Goal: Find specific page/section: Find specific page/section

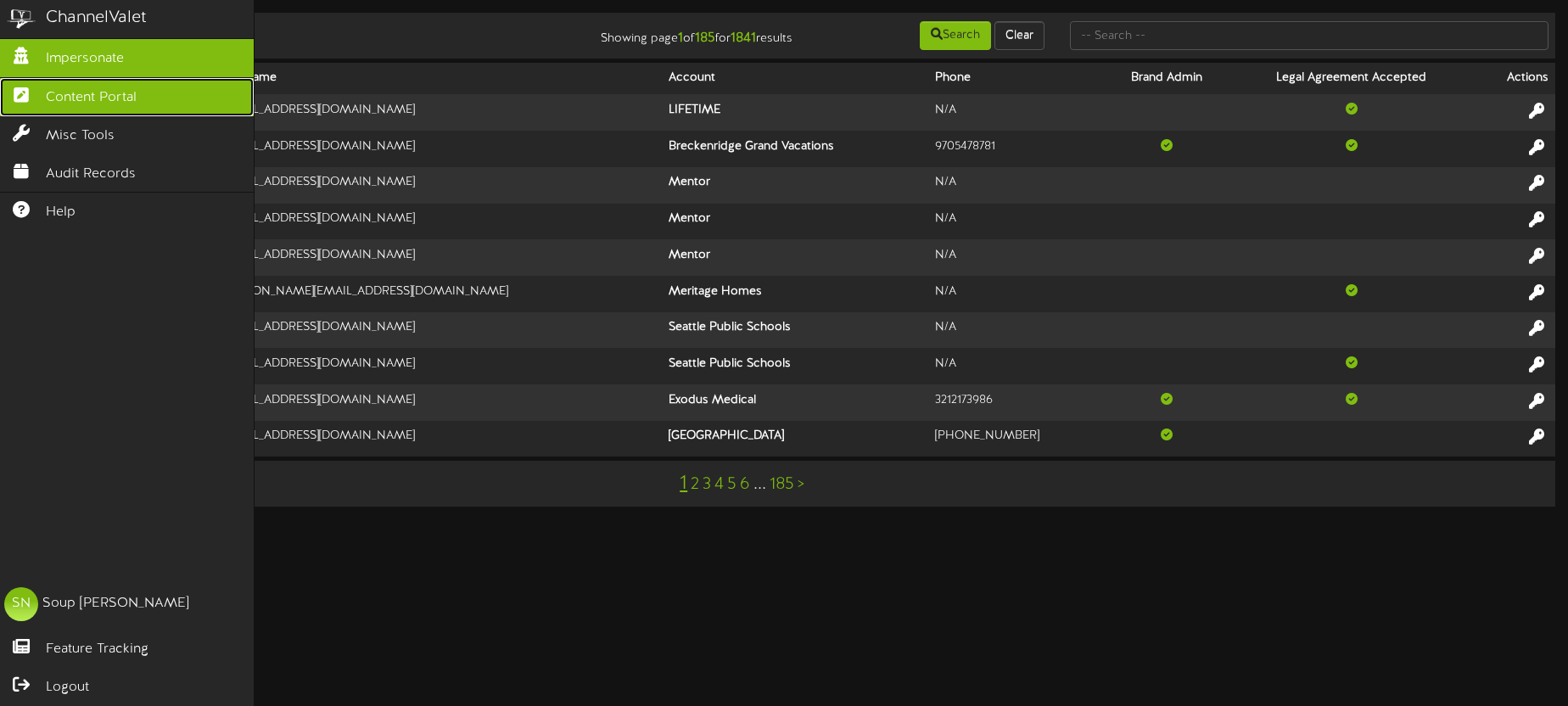
click at [49, 97] on span "Content Portal" at bounding box center [91, 98] width 91 height 19
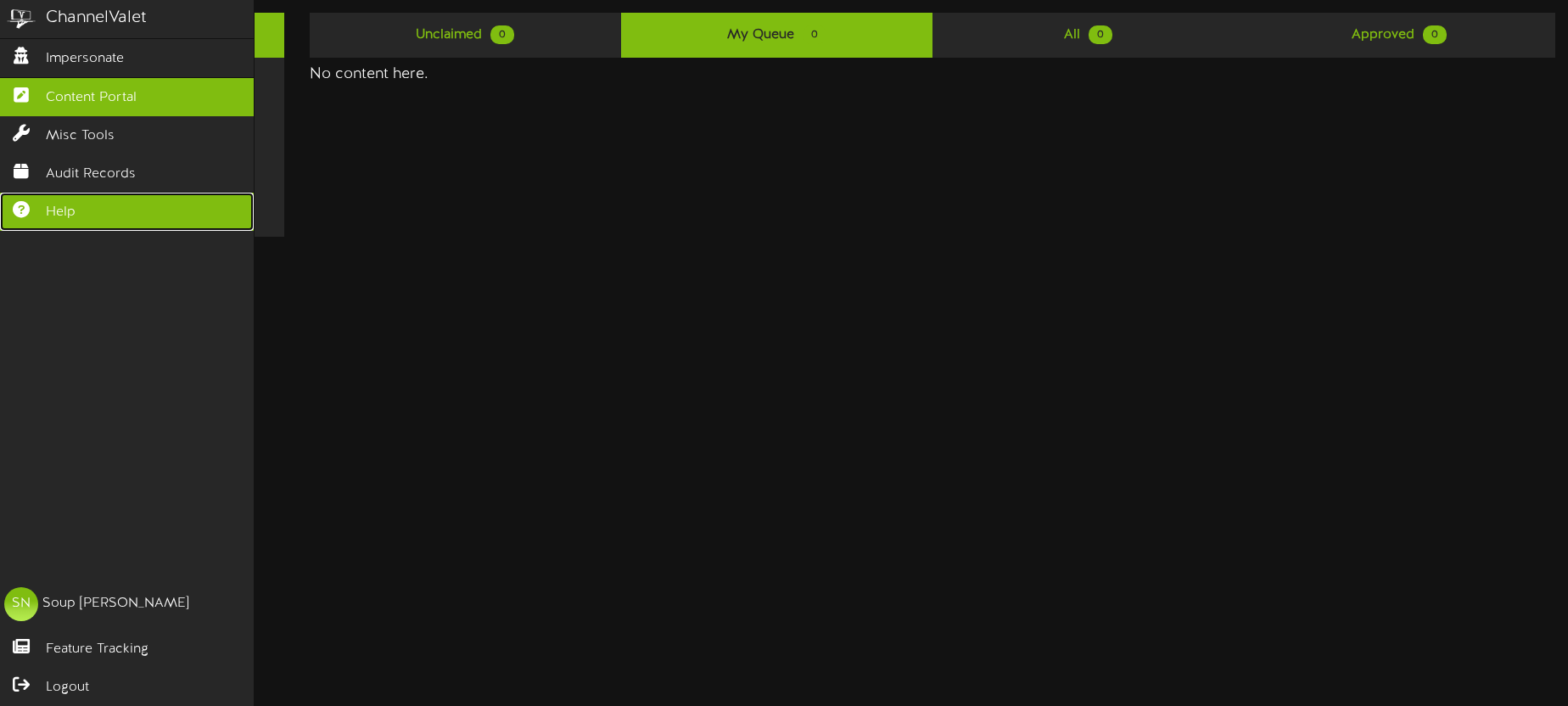
click at [71, 203] on span "Help" at bounding box center [60, 213] width 30 height 19
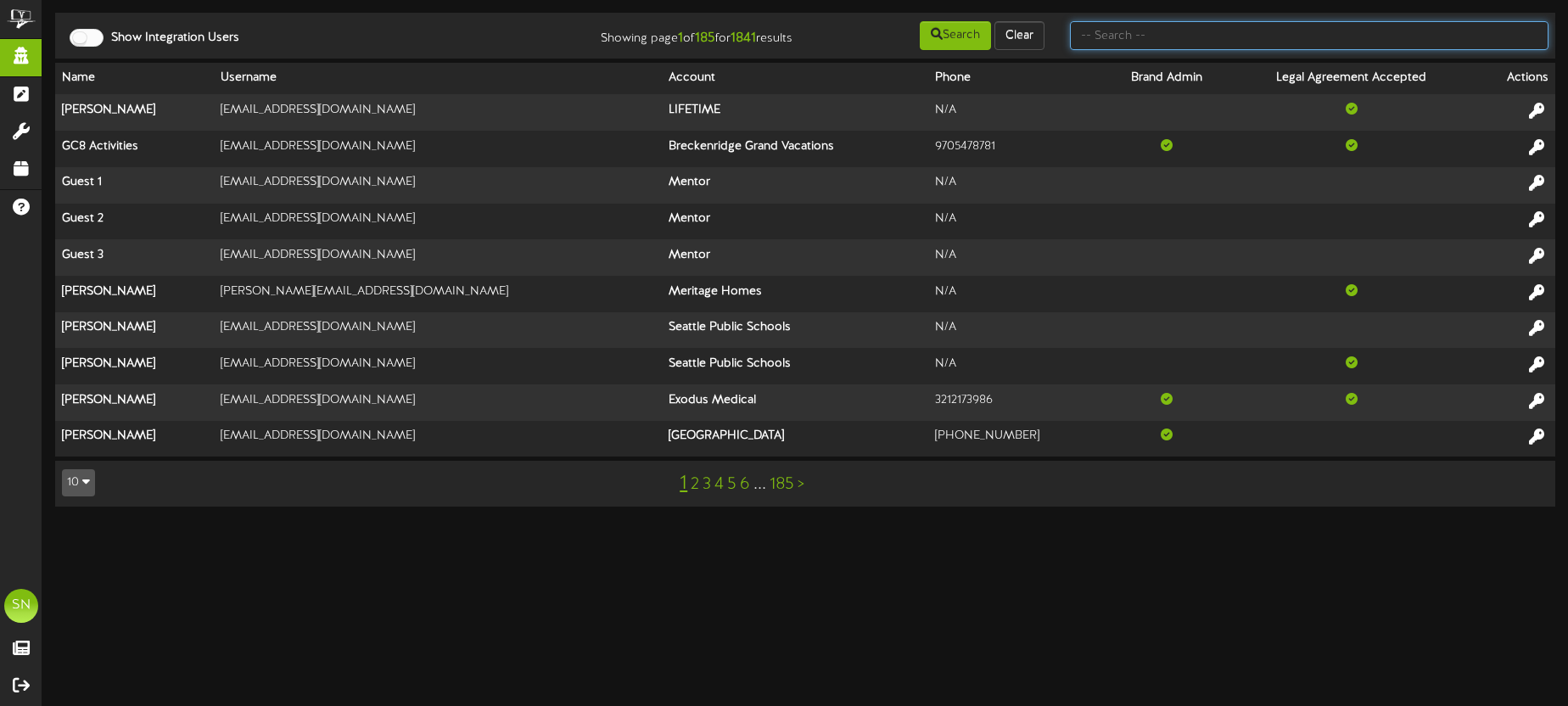
click at [1109, 38] on input "text" at bounding box center [1309, 36] width 479 height 29
type input "henry jackson"
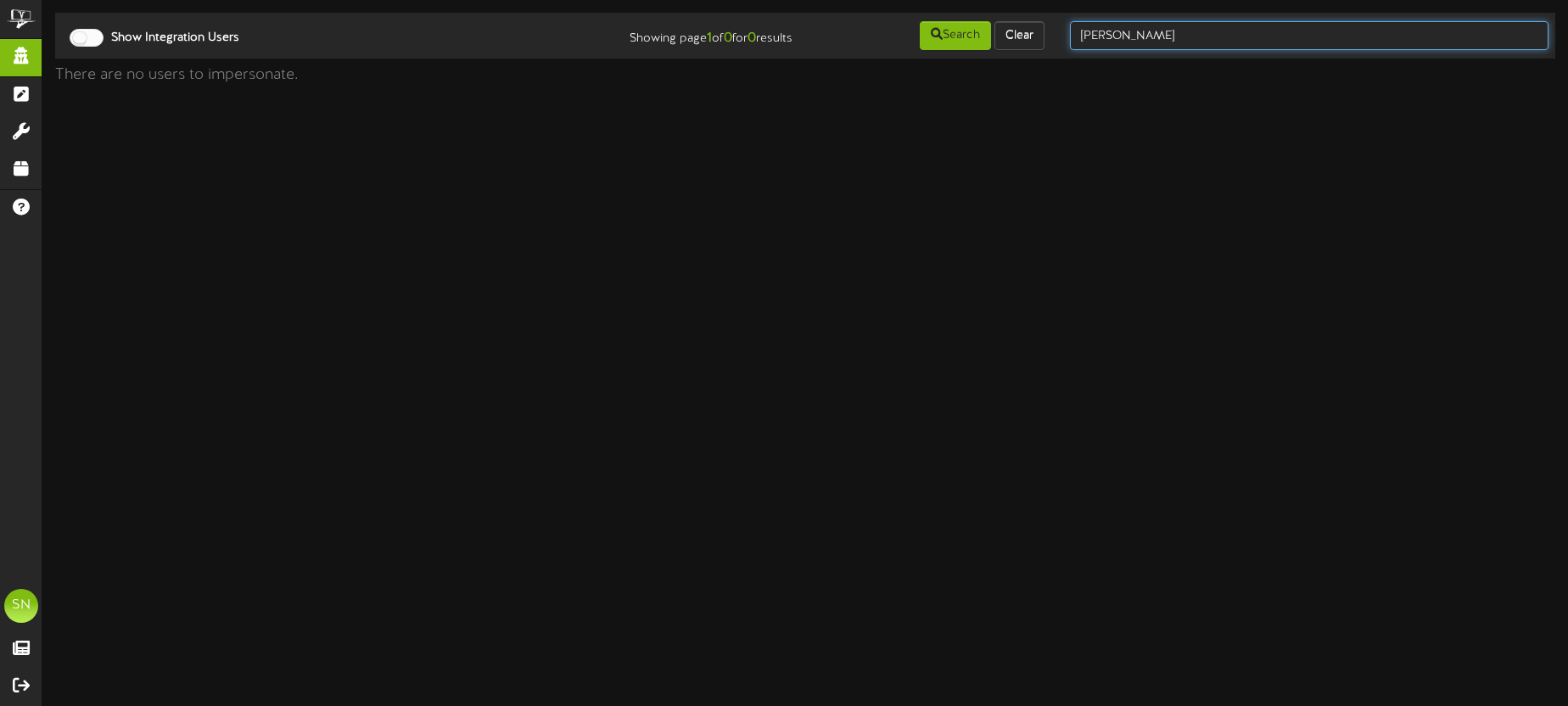
drag, startPoint x: 1173, startPoint y: 38, endPoint x: 1063, endPoint y: 27, distance: 110.5
click at [1064, 27] on div "henry jackson" at bounding box center [1309, 35] width 504 height 32
type input "j"
type input "hen"
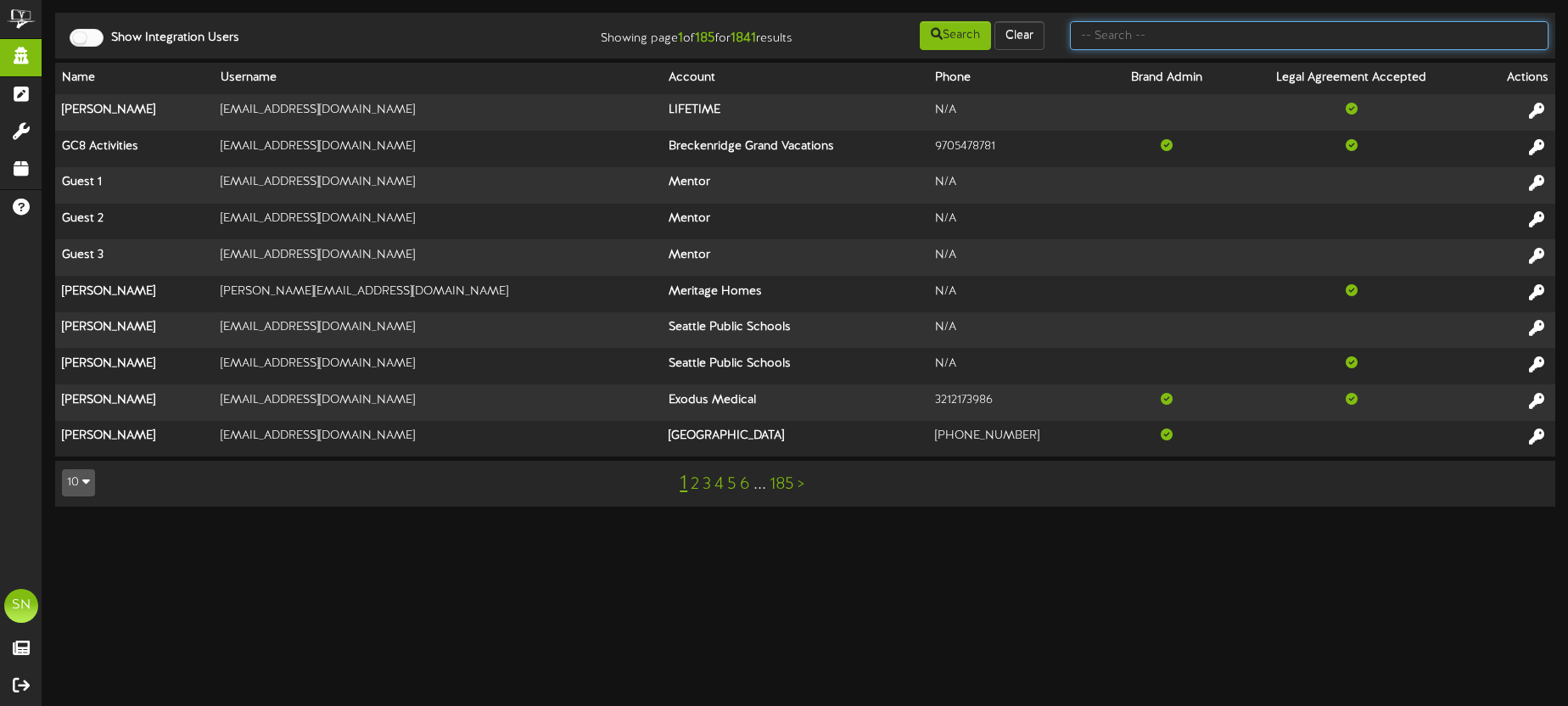
click at [1117, 40] on input "text" at bounding box center [1309, 36] width 479 height 29
type input "c"
type input "pizzeria limone"
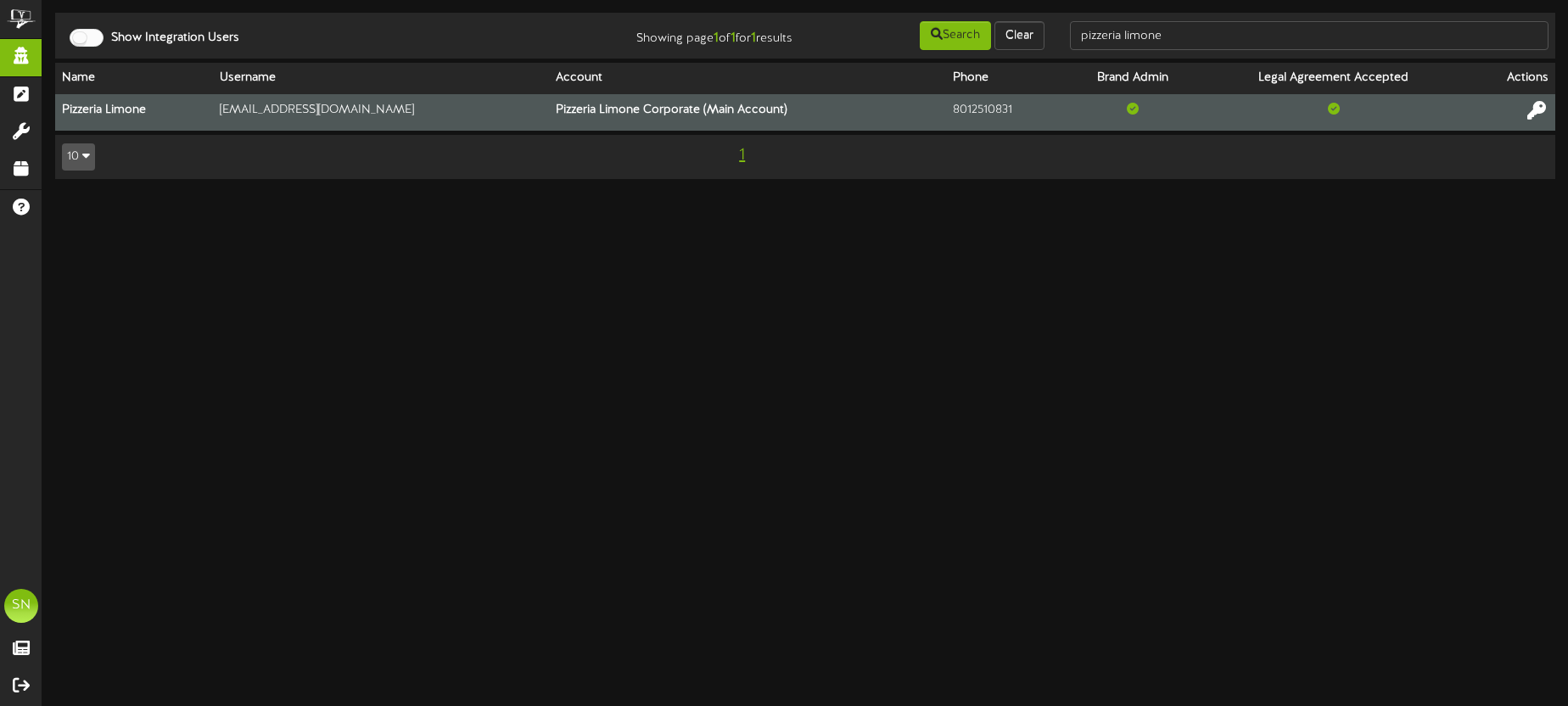
click at [1536, 111] on icon at bounding box center [1536, 109] width 18 height 18
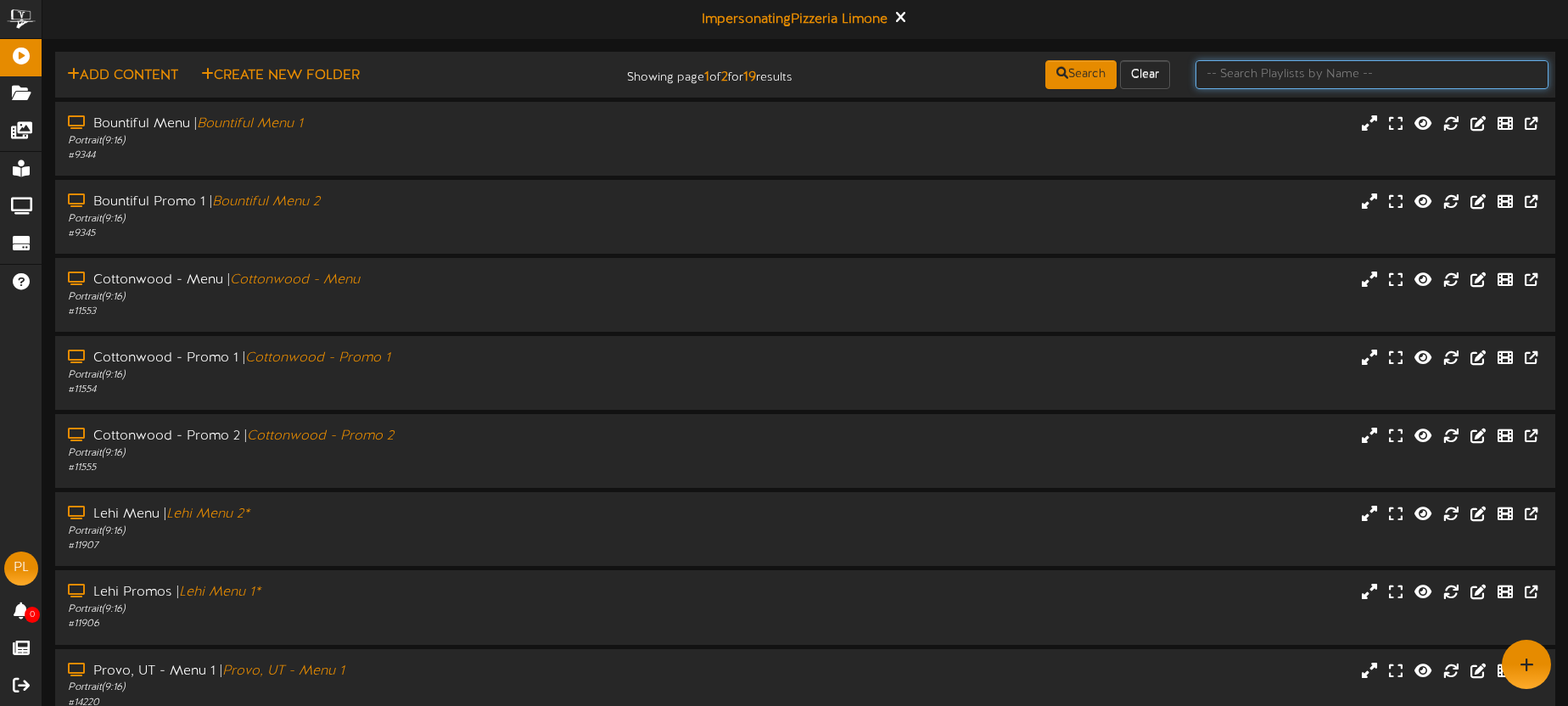
click at [1225, 71] on input "text" at bounding box center [1372, 74] width 353 height 29
click at [821, 129] on div "Bountiful Menu | Bountiful Menu 1 Portrait ( 9:16 ) # 9344" at bounding box center [804, 138] width 1504 height 48
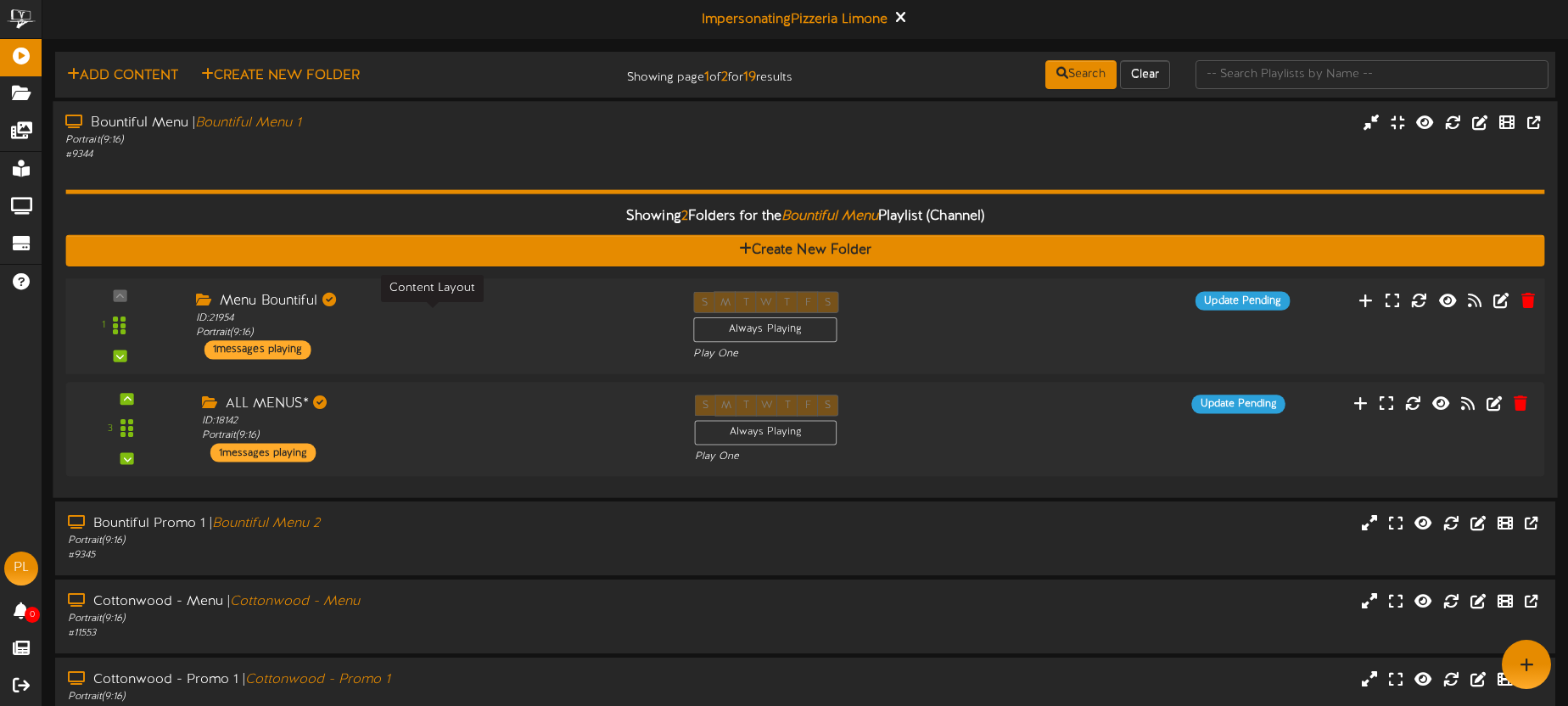
click at [539, 314] on div "ID: 21954 Portrait ( 9:16 )" at bounding box center [432, 325] width 472 height 30
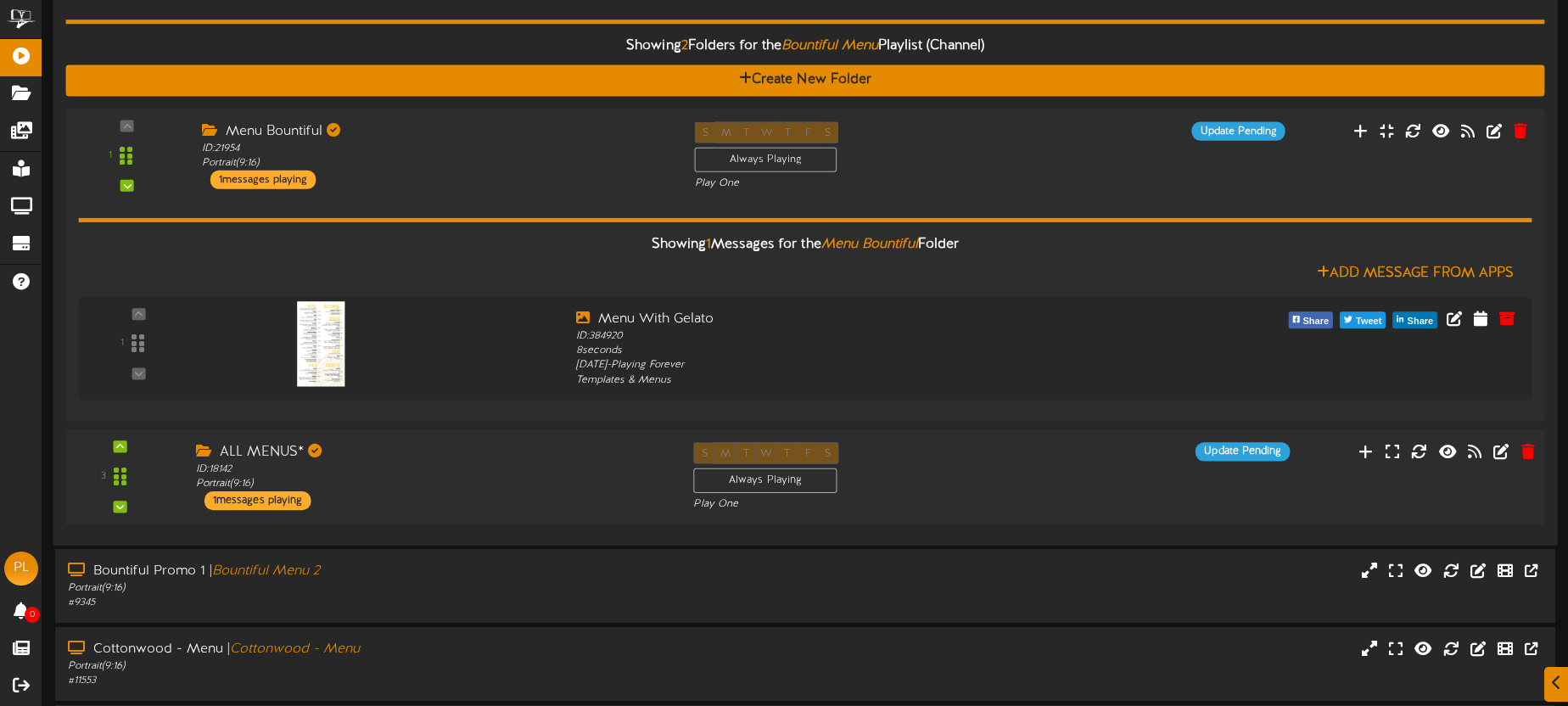
scroll to position [182, 0]
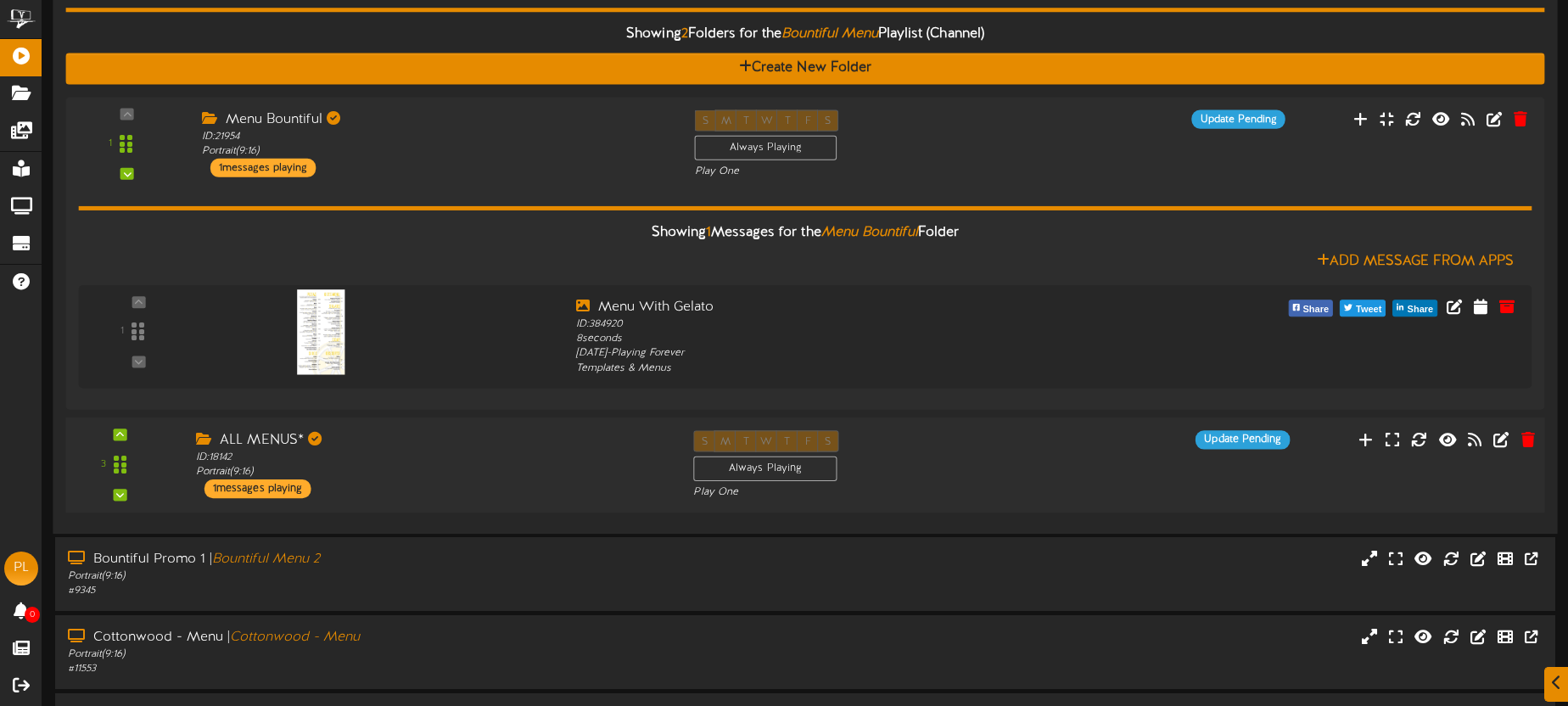
click at [536, 445] on div "ALL MENUS*" at bounding box center [432, 440] width 472 height 19
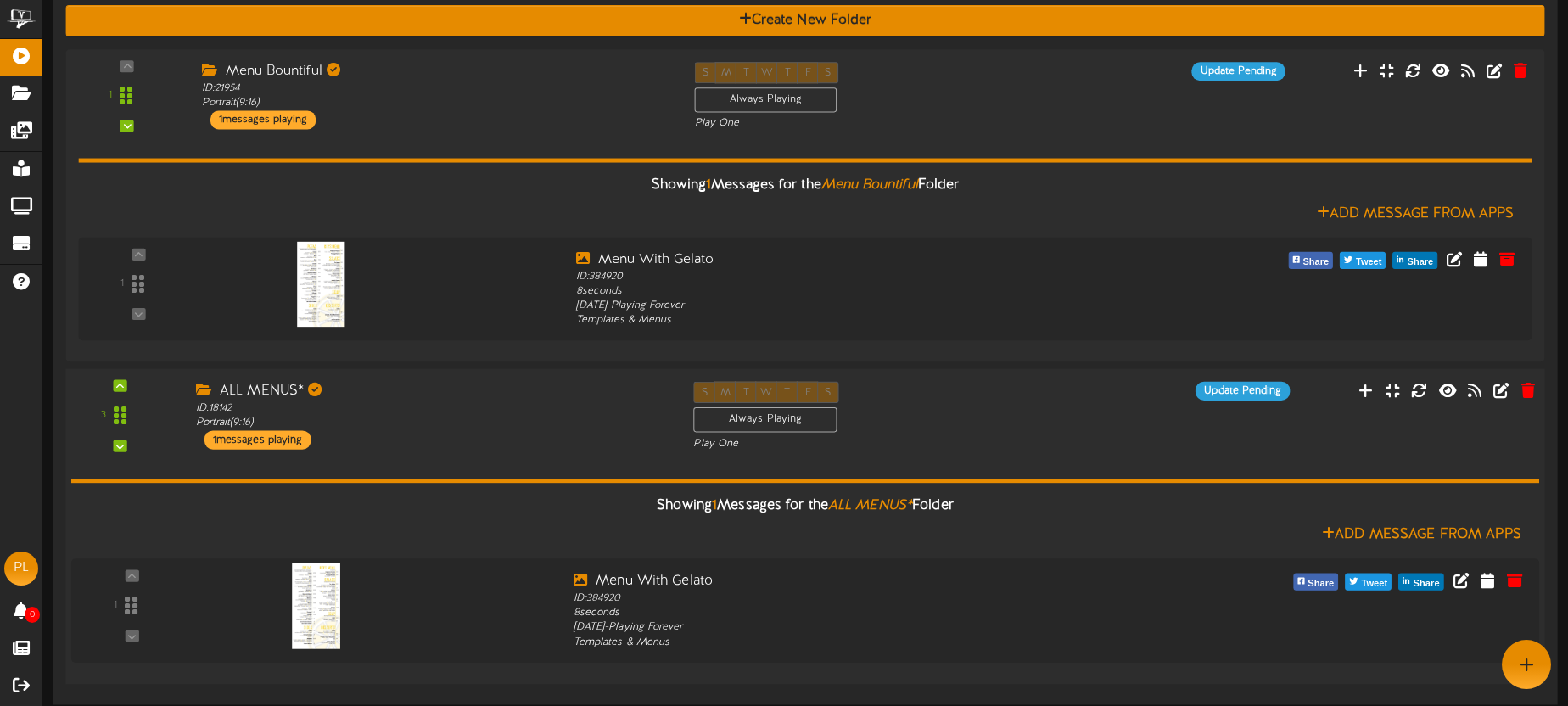
scroll to position [220, 0]
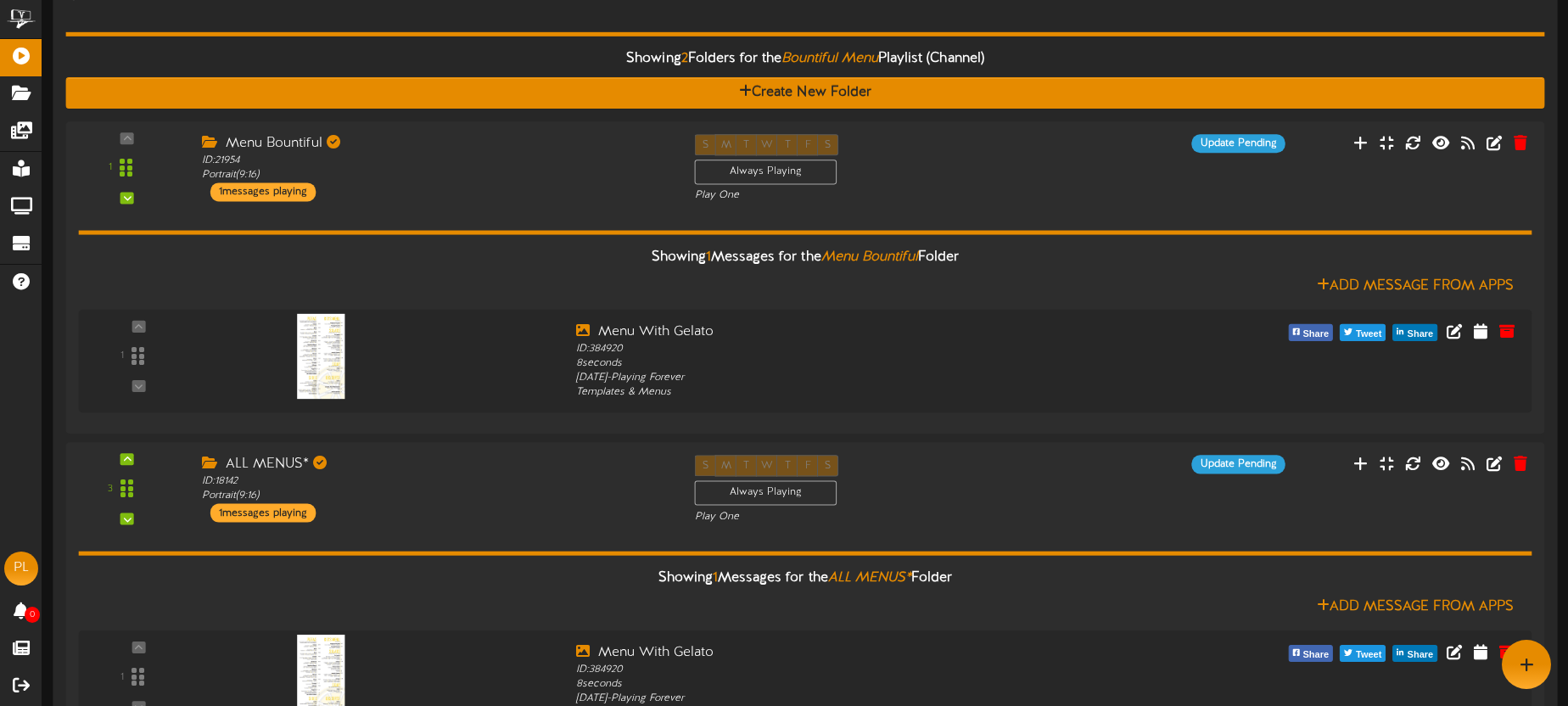
click at [461, 17] on div "Showing 2 Folders for the Bountiful Menu Playlist (Channel) Create New Folder 1…" at bounding box center [805, 384] width 1479 height 758
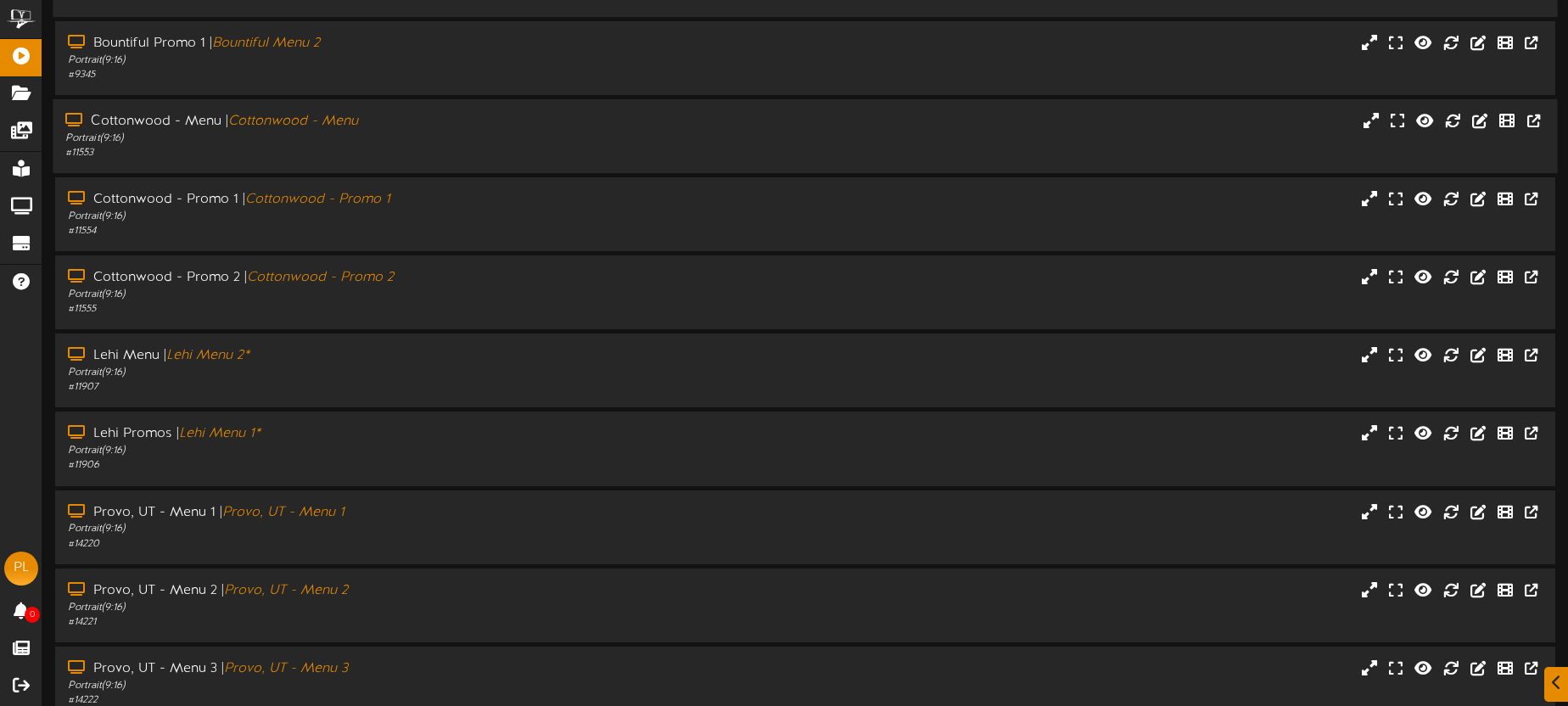
scroll to position [0, 0]
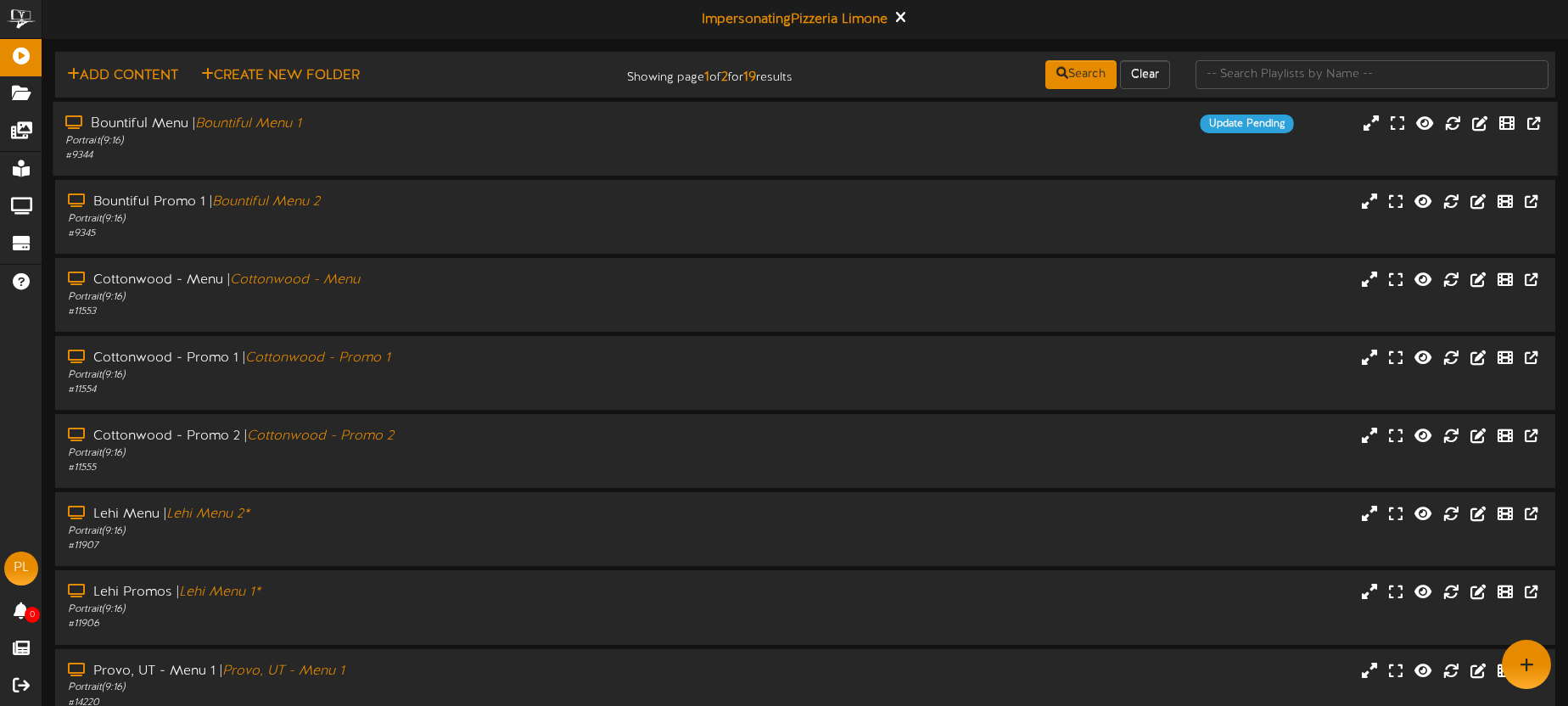
click at [475, 138] on div "Portrait ( 9:16 )" at bounding box center [367, 141] width 602 height 15
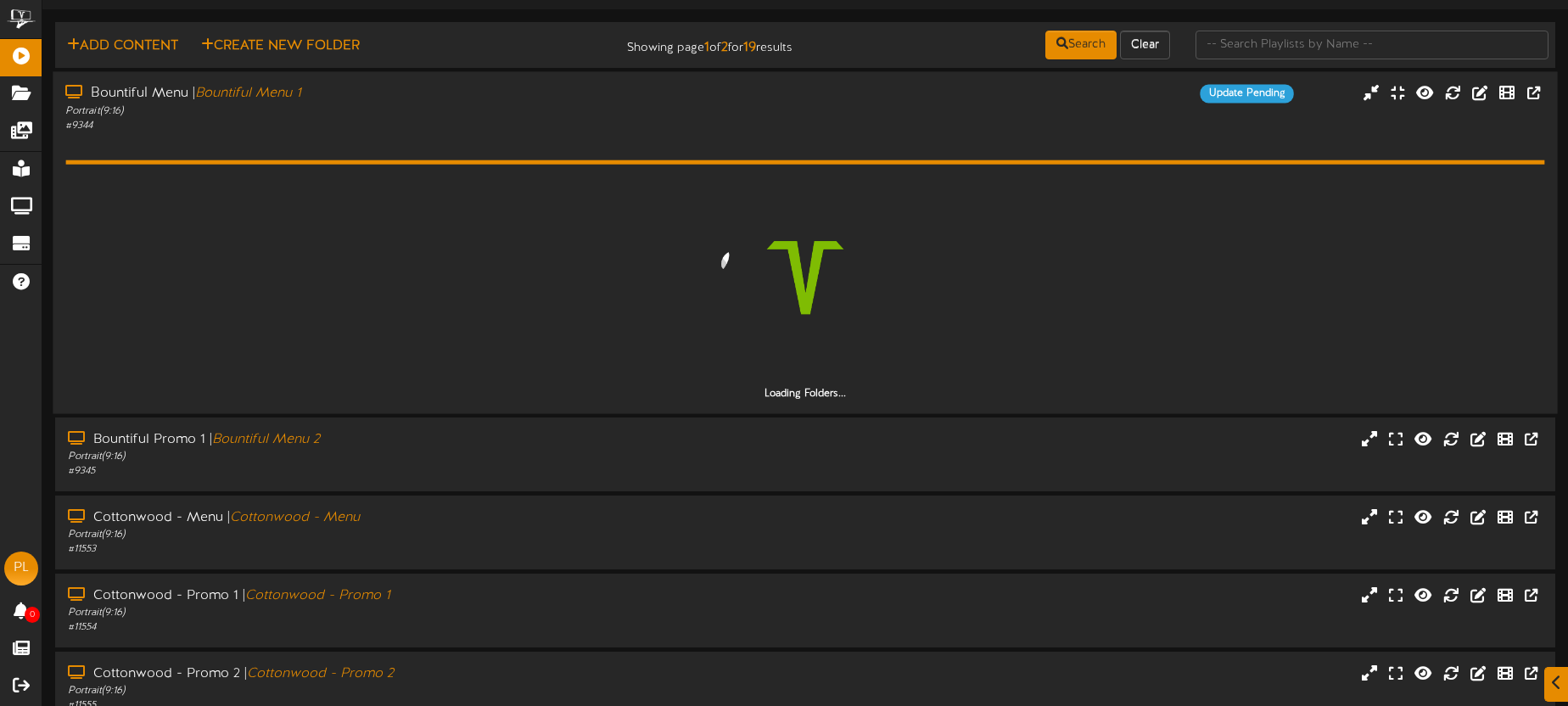
scroll to position [36, 0]
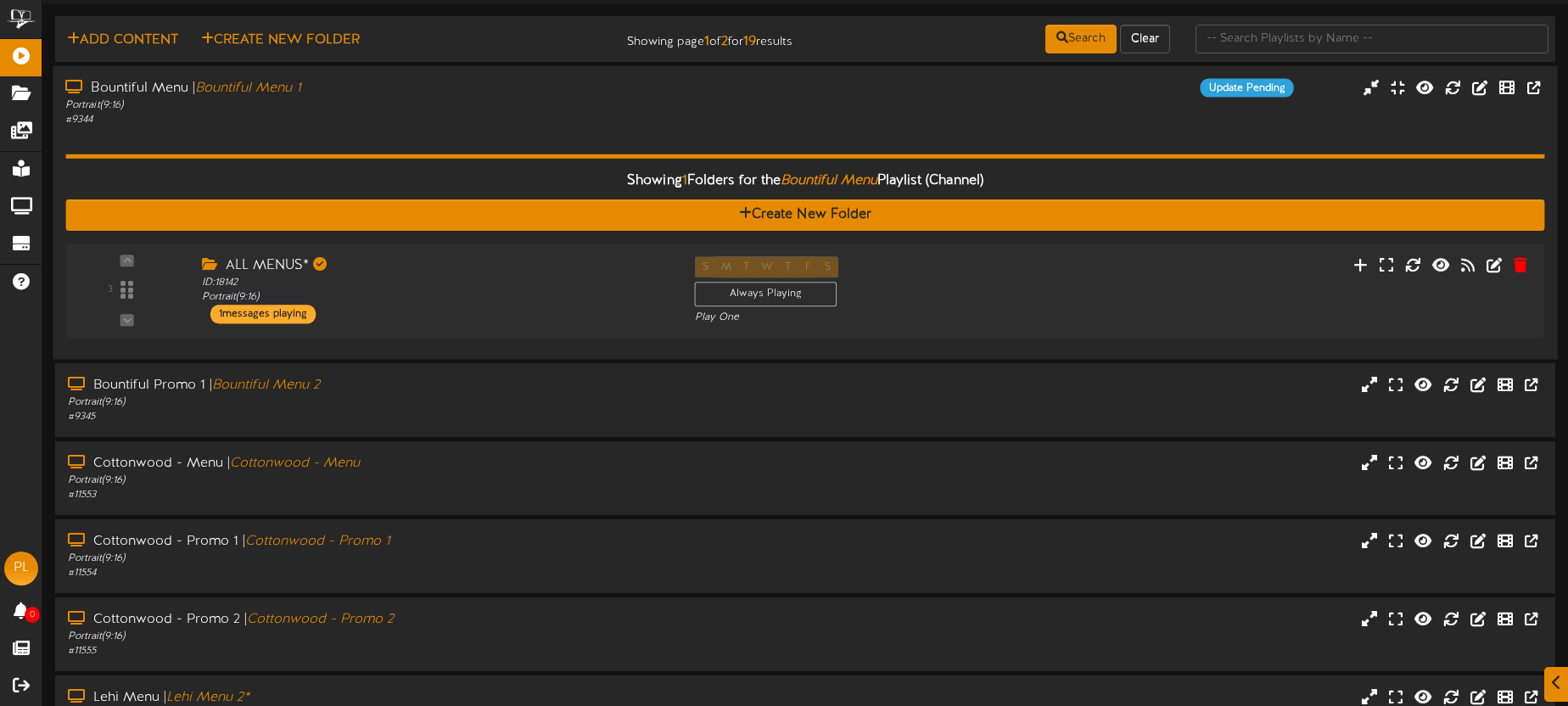
click at [471, 139] on div "Showing 1 Folders for the Bountiful Menu Playlist (Channel) Create New Folder 3…" at bounding box center [805, 237] width 1479 height 220
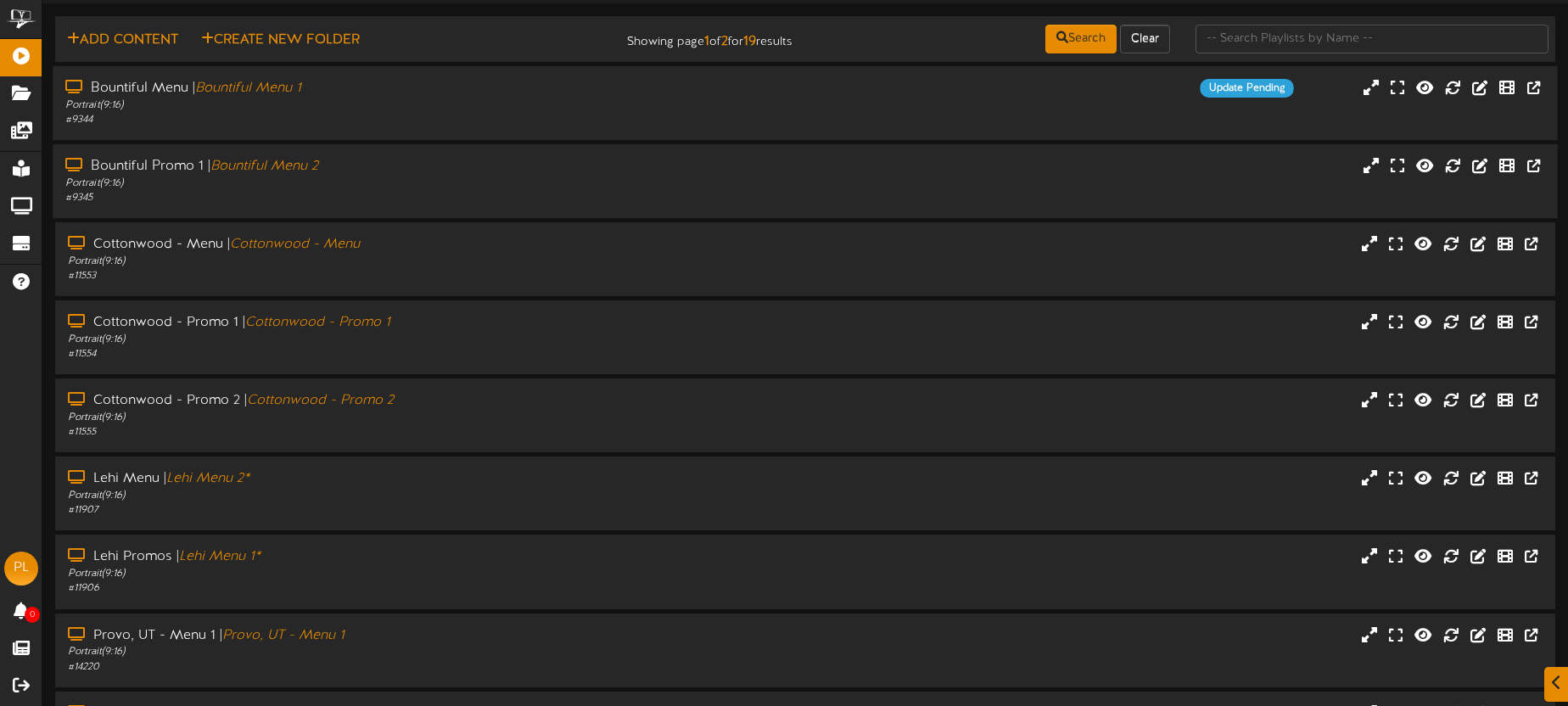
click at [456, 191] on div "# 9345" at bounding box center [367, 197] width 602 height 15
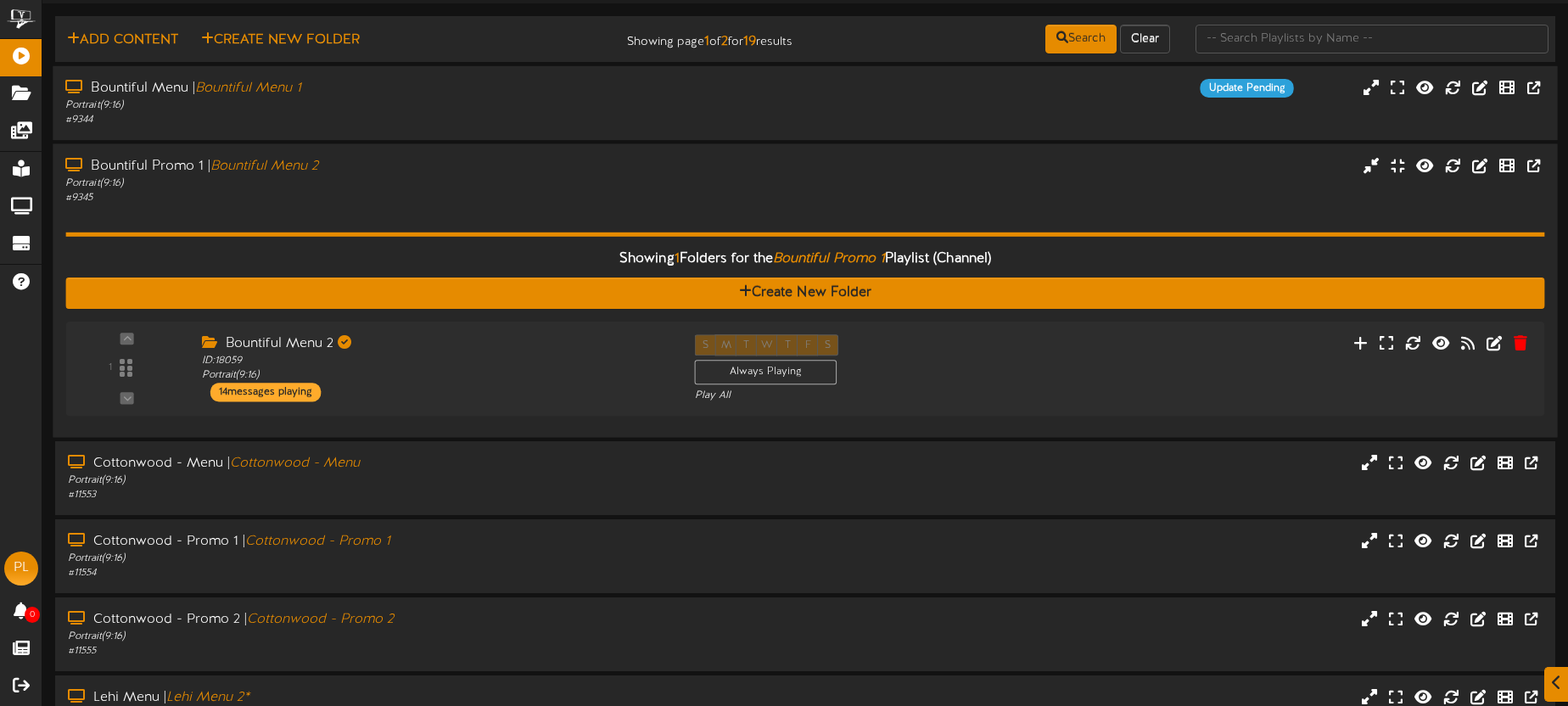
click at [501, 181] on div "Portrait ( 9:16 )" at bounding box center [367, 183] width 602 height 15
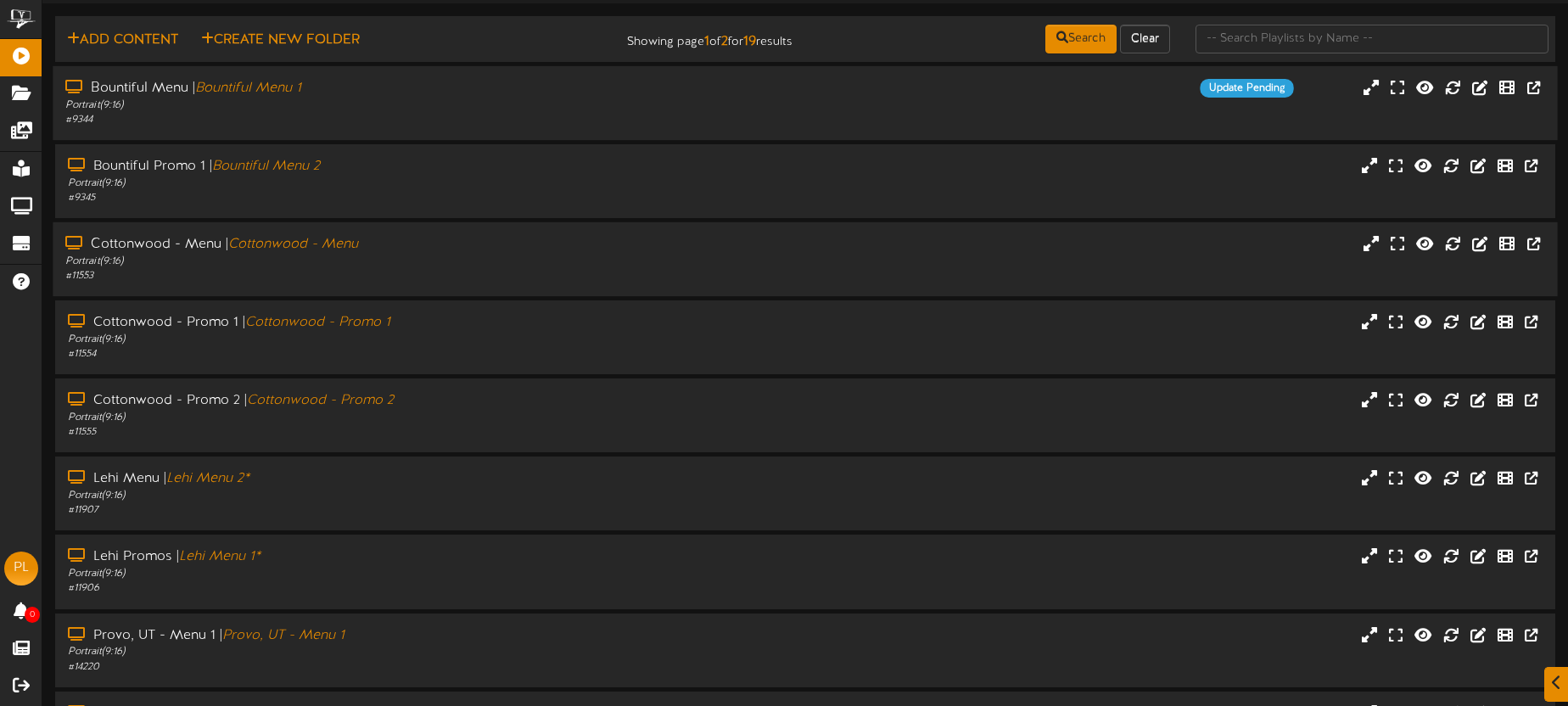
click at [496, 241] on div "Cottonwood - Menu | Cottonwood - Menu" at bounding box center [367, 245] width 602 height 19
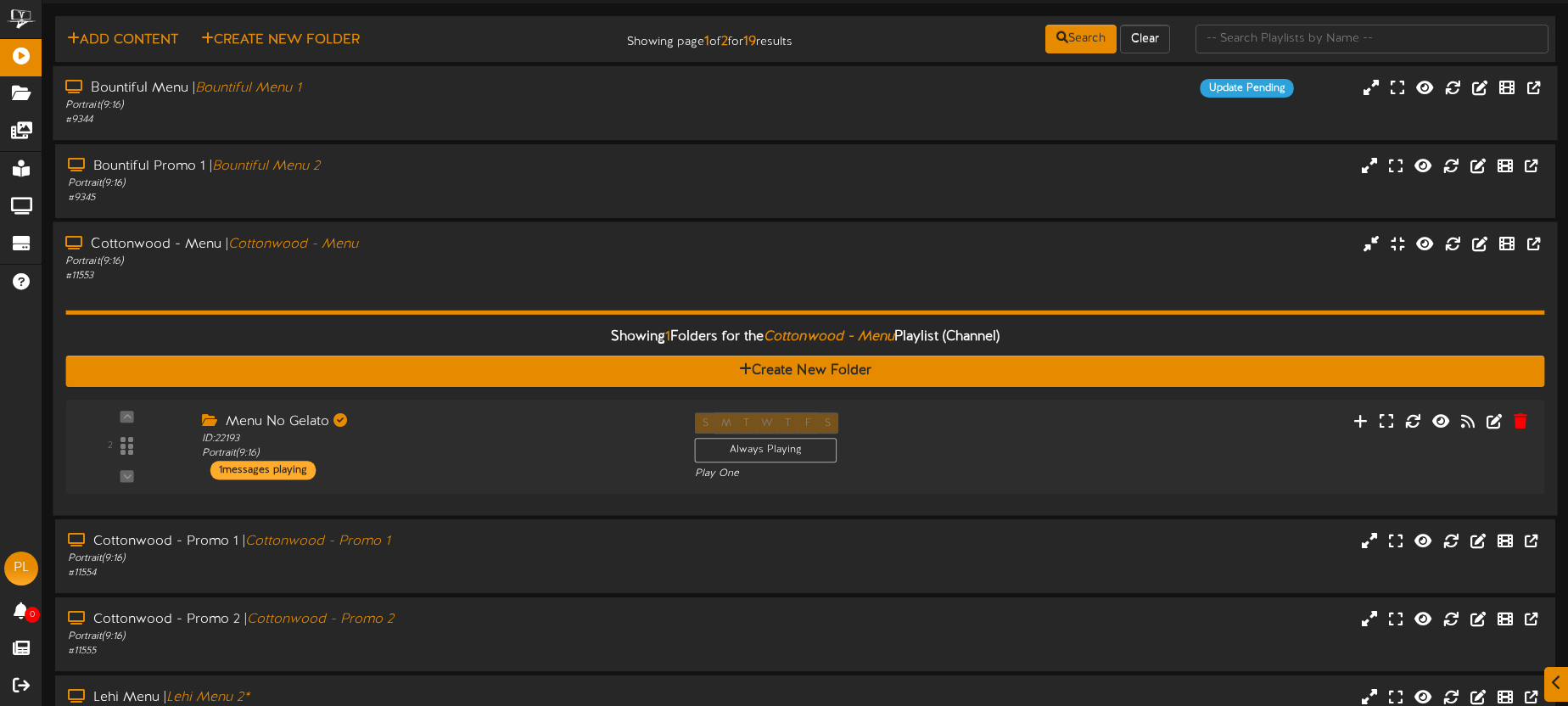
click at [503, 280] on div "# 11553" at bounding box center [367, 276] width 602 height 15
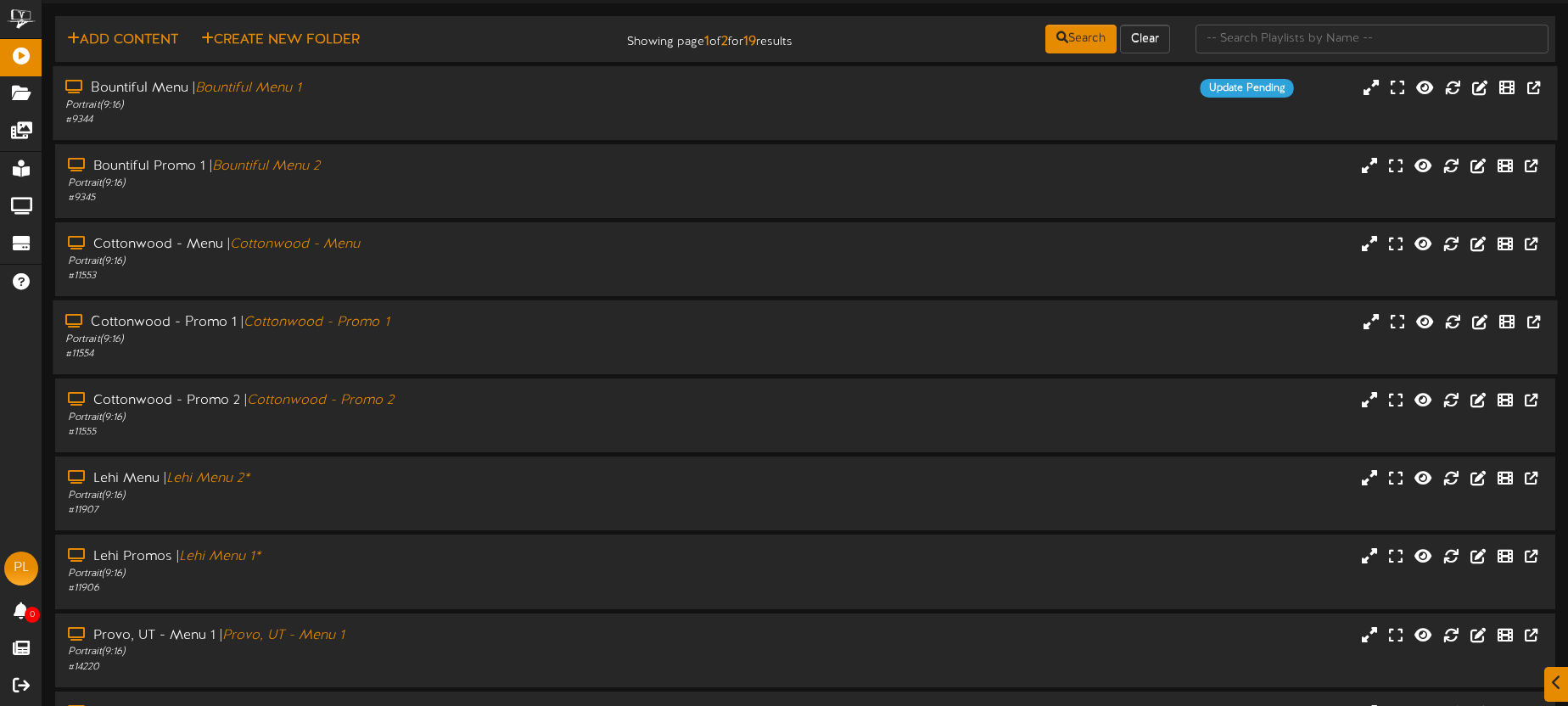
click at [481, 341] on div "Portrait ( 9:16 )" at bounding box center [367, 339] width 602 height 15
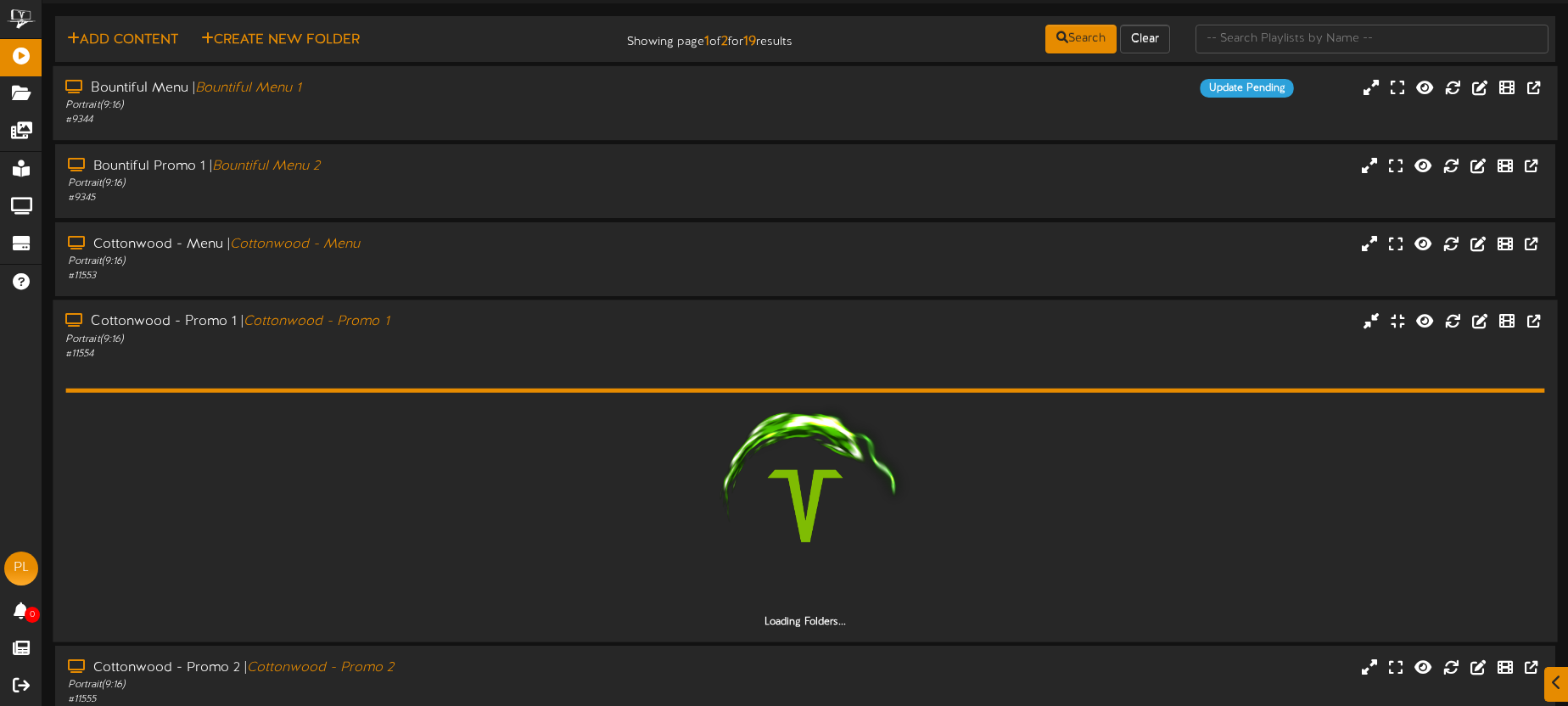
scroll to position [60, 0]
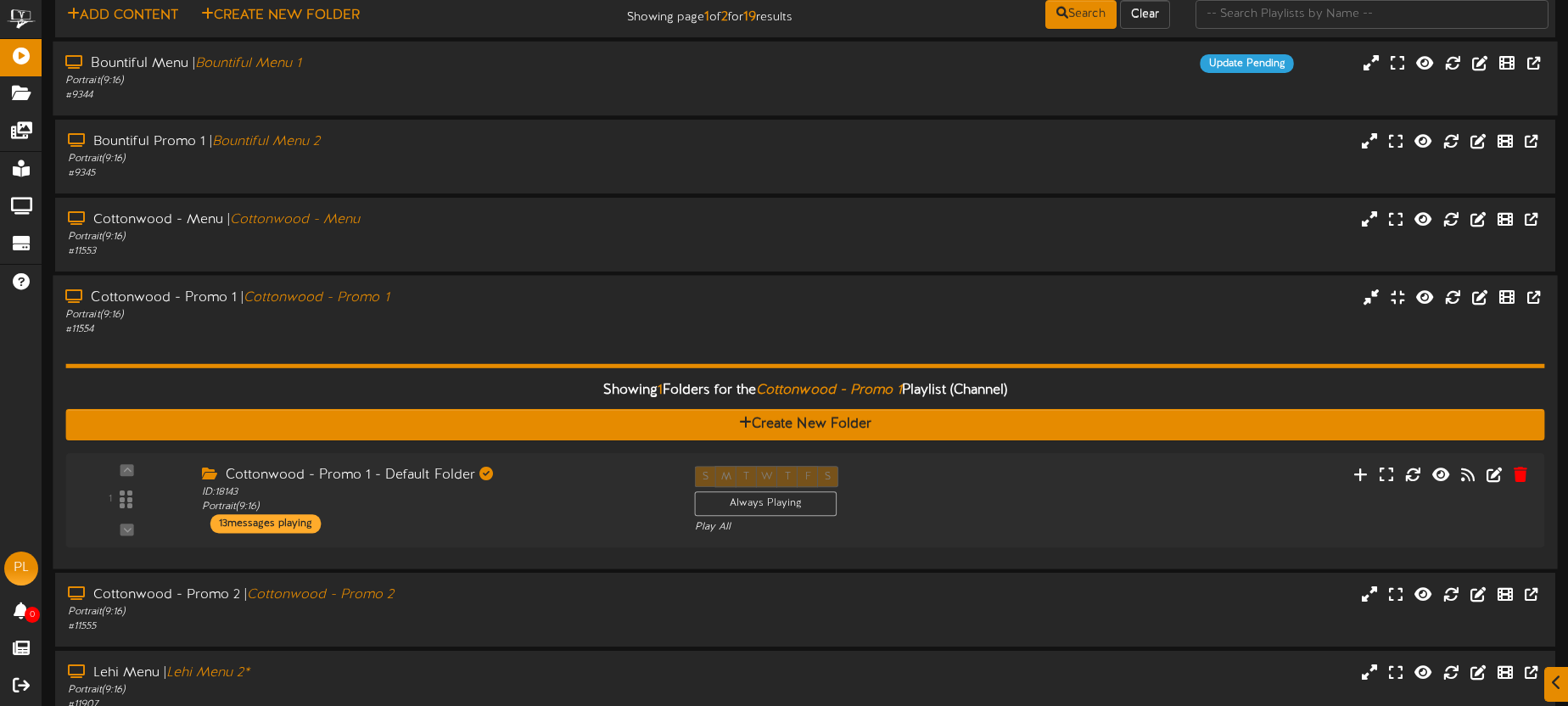
click at [488, 324] on div "# 11554" at bounding box center [367, 329] width 602 height 15
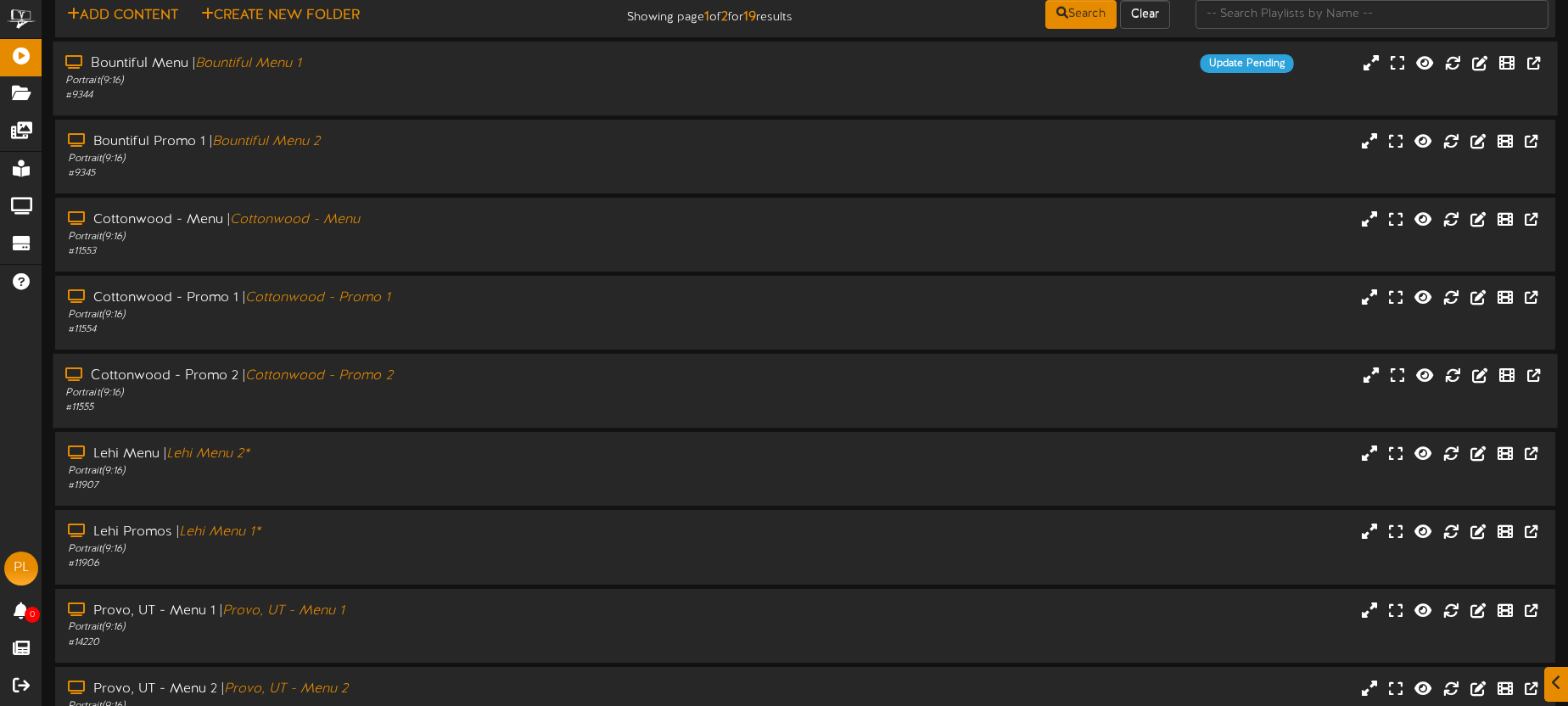
click at [481, 398] on div "Portrait ( 9:16 )" at bounding box center [367, 393] width 602 height 15
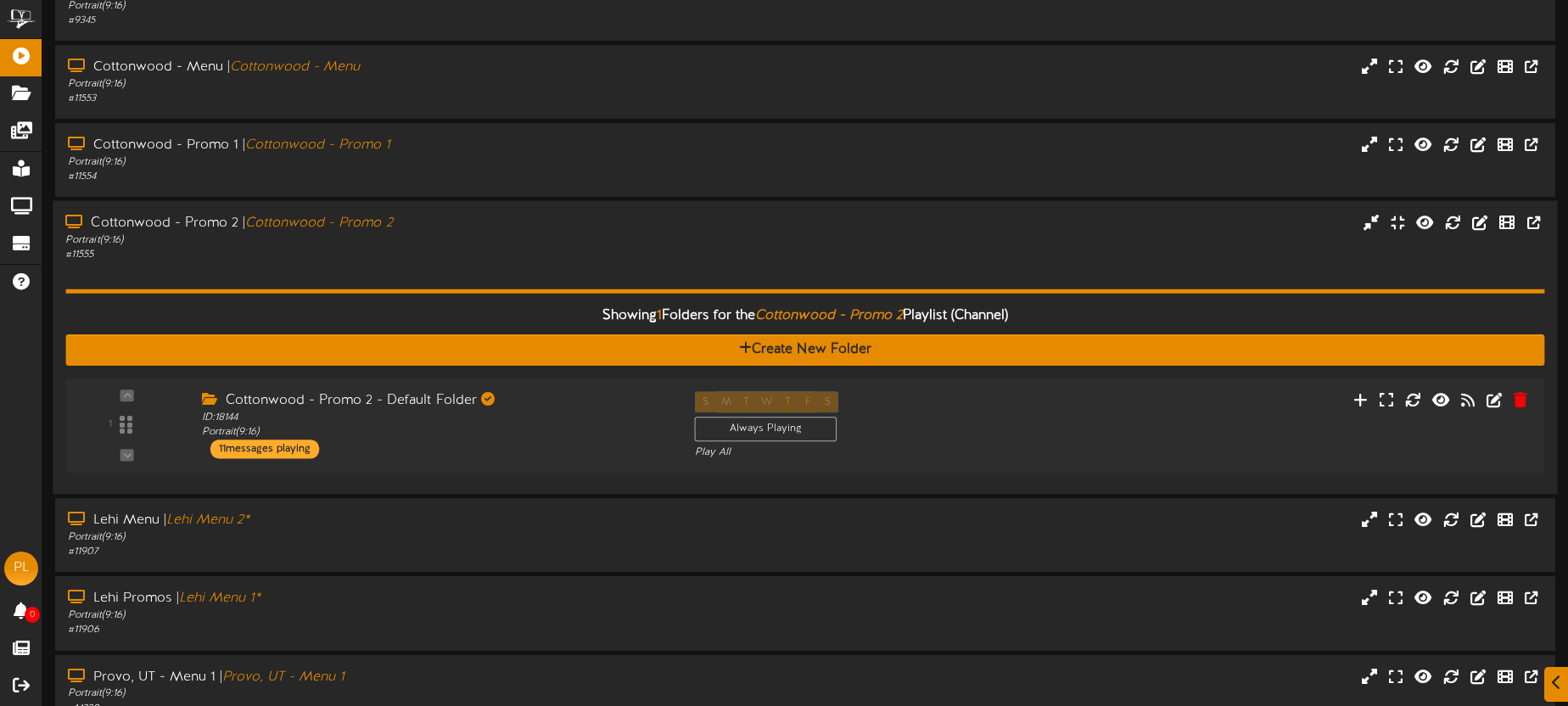
scroll to position [246, 0]
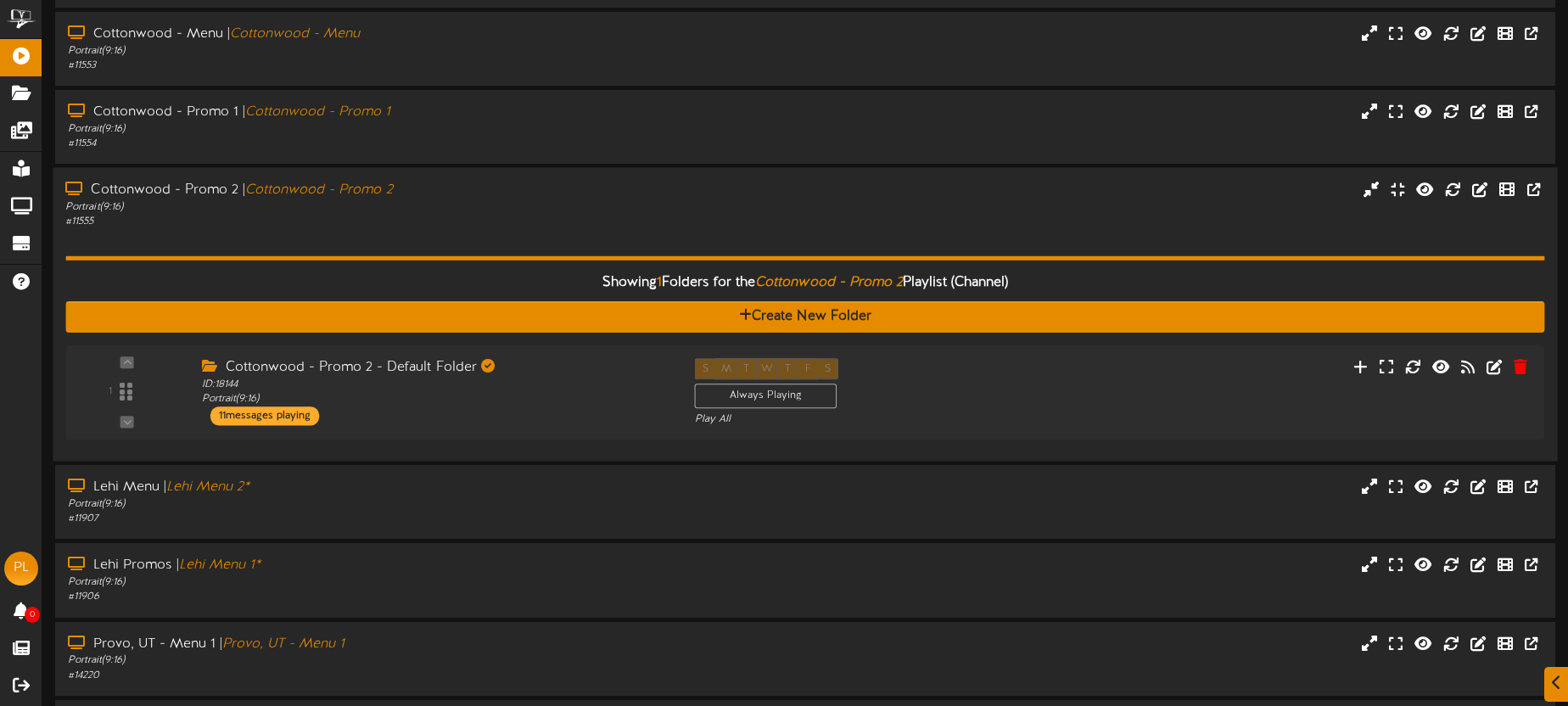
click at [453, 221] on div "# 11555" at bounding box center [367, 221] width 602 height 15
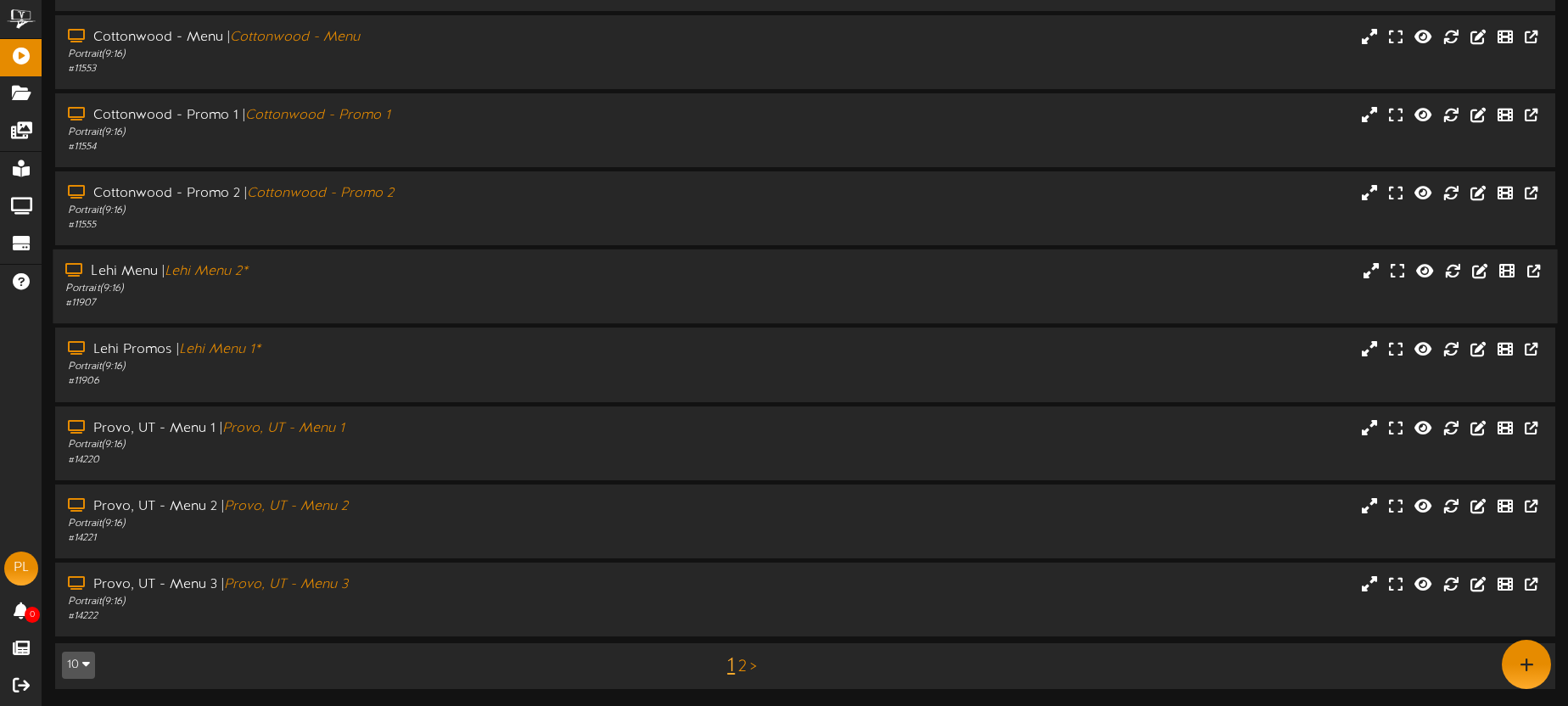
click at [429, 299] on div "# 11907" at bounding box center [367, 303] width 602 height 15
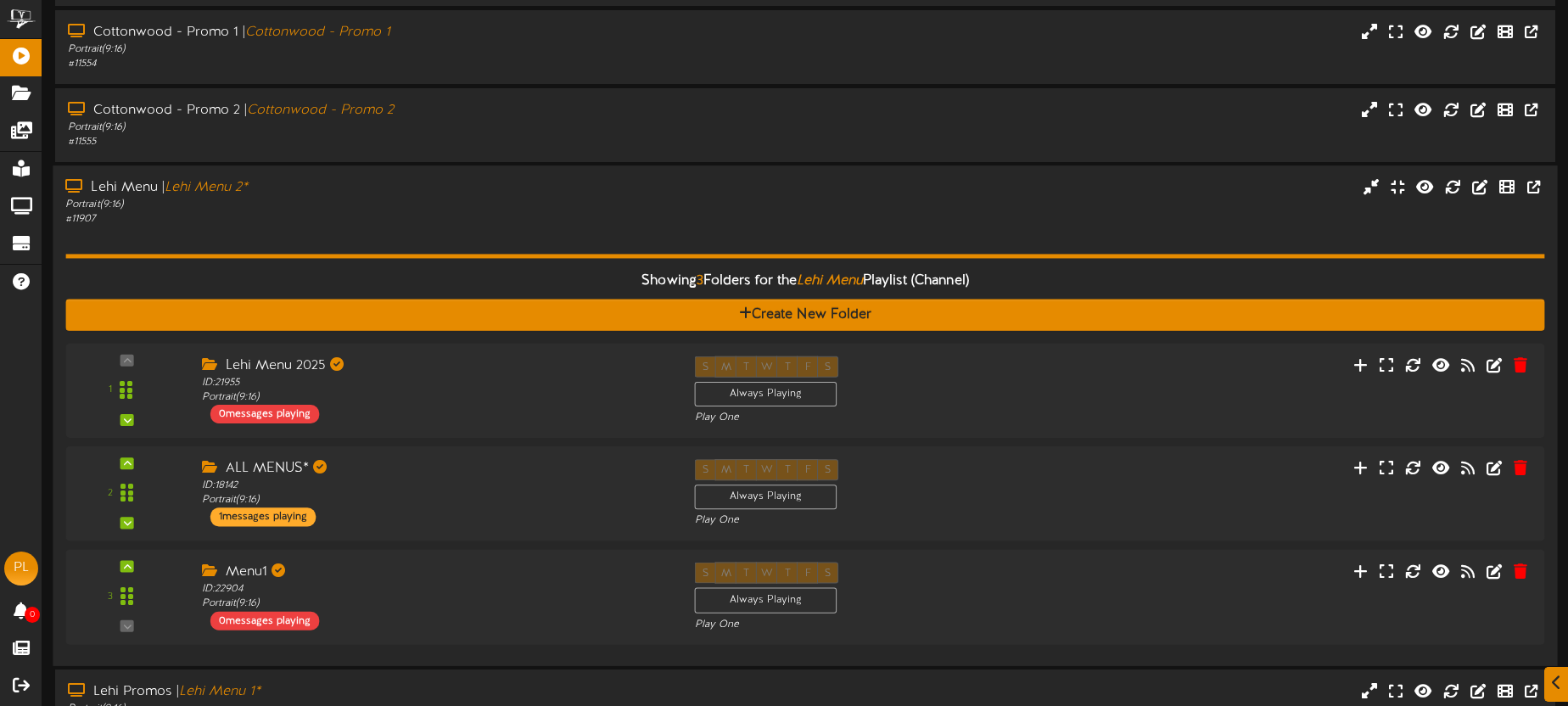
click at [418, 236] on div "Showing 3 Folders for the Lehi Menu Playlist (Channel) Create New Folder 1 Lehi…" at bounding box center [805, 440] width 1479 height 426
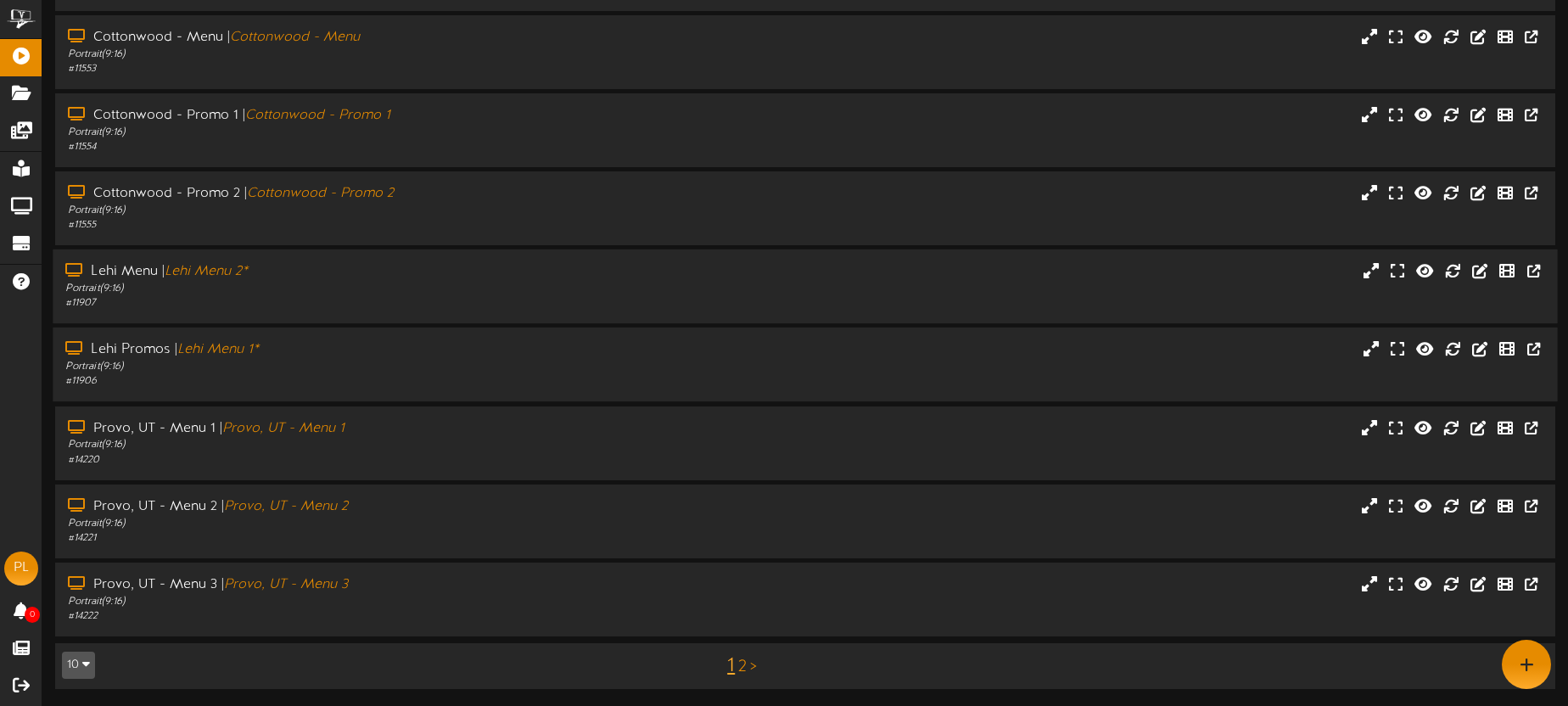
click at [404, 362] on div "Portrait ( 9:16 )" at bounding box center [367, 367] width 602 height 15
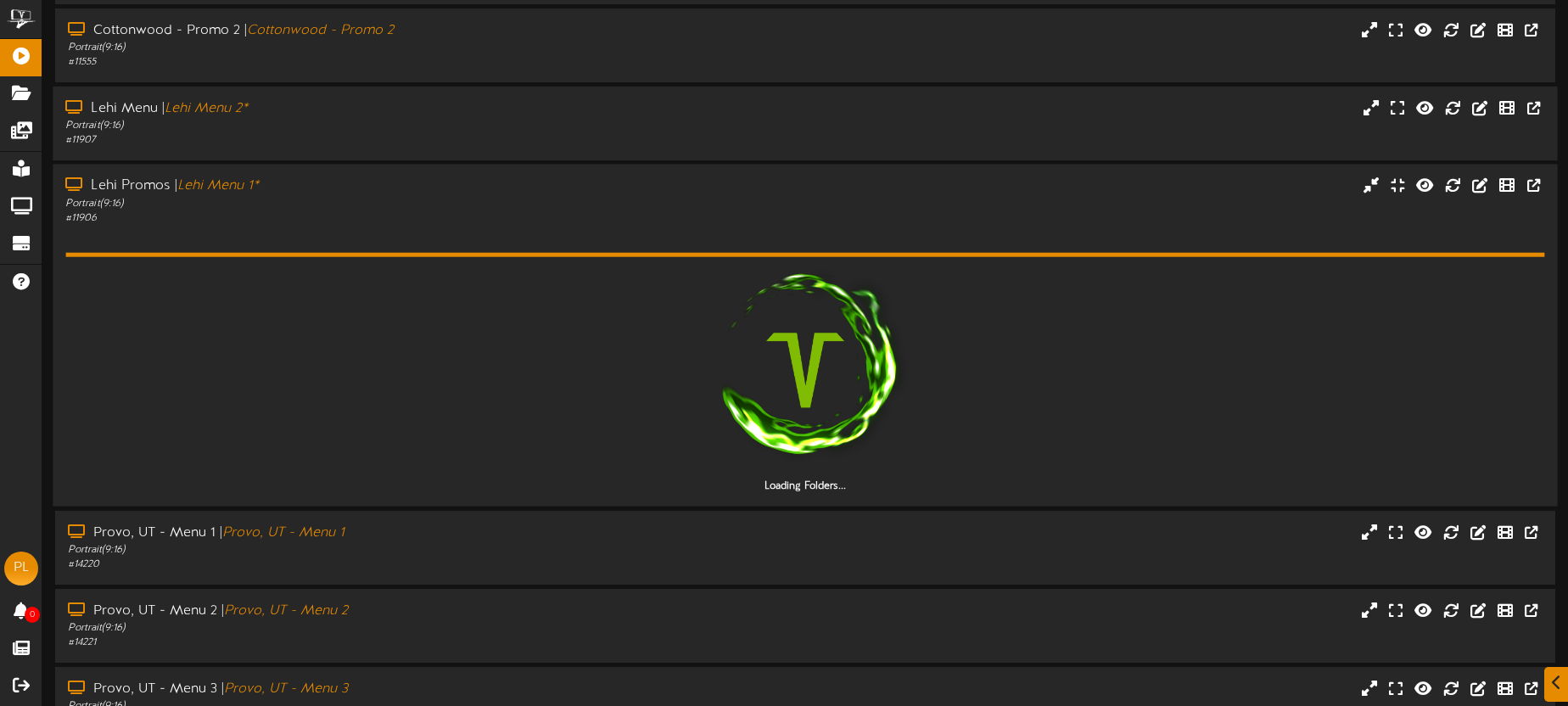
scroll to position [452, 0]
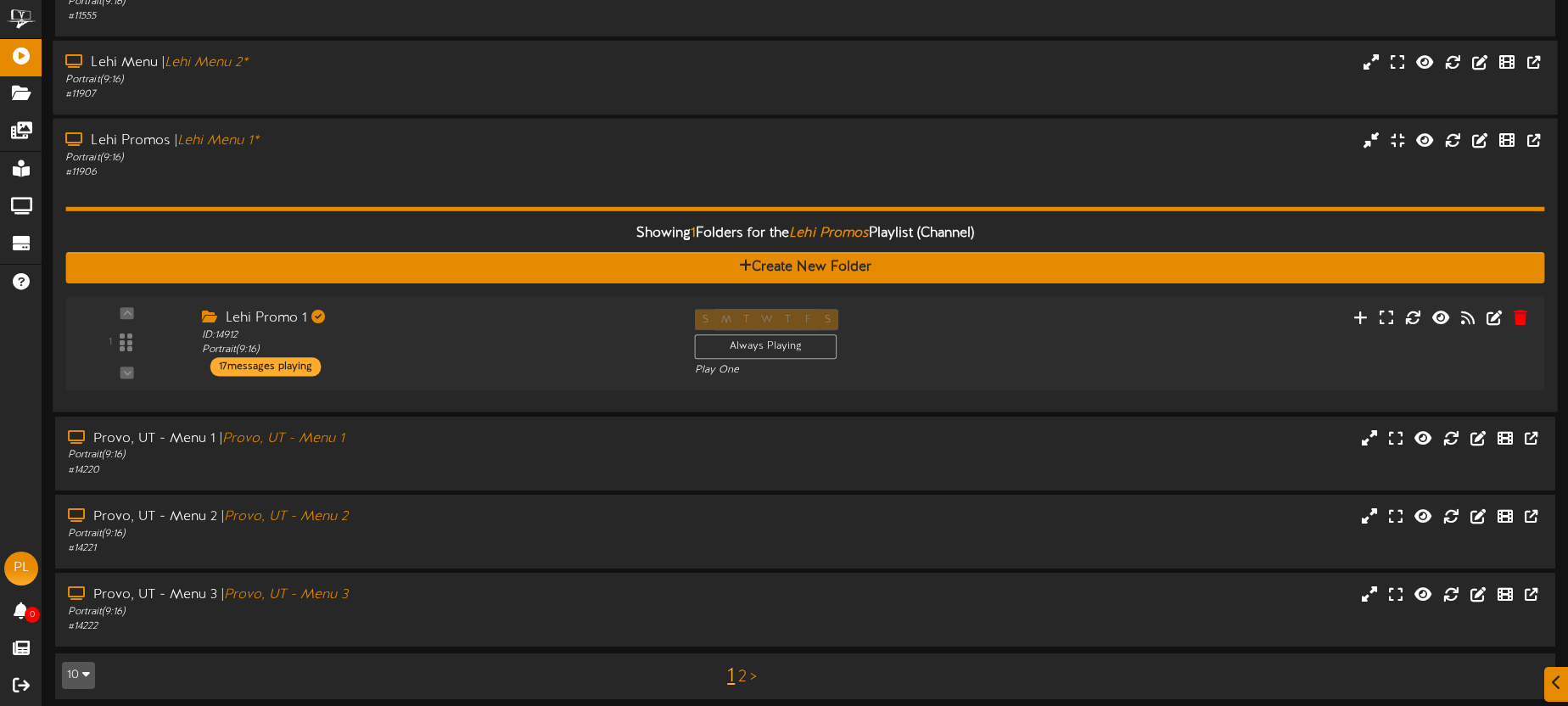
click at [429, 178] on div "# 11906" at bounding box center [367, 172] width 602 height 15
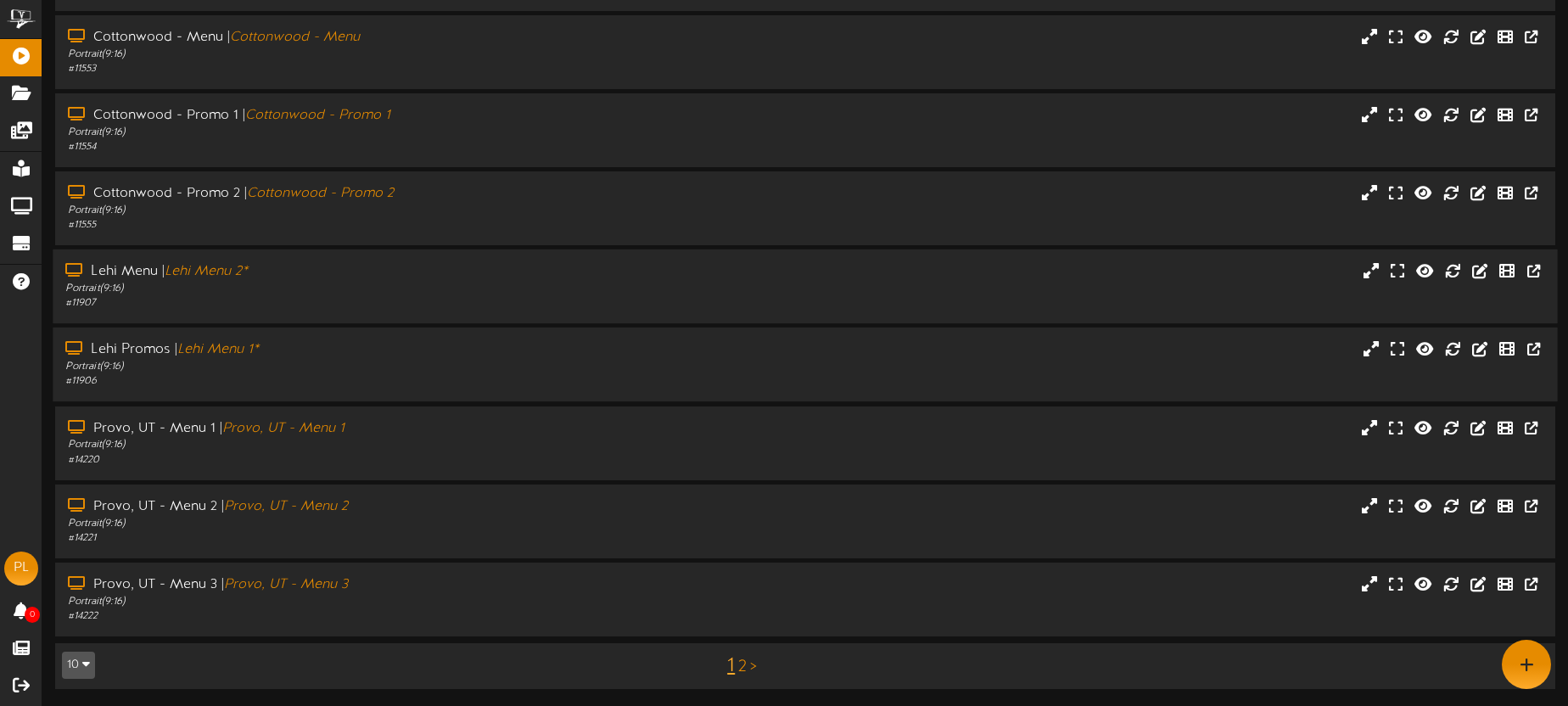
drag, startPoint x: 451, startPoint y: 434, endPoint x: 457, endPoint y: 355, distance: 79.2
click at [450, 434] on div "Provo, UT - Menu 1 | Provo, UT - Menu 1" at bounding box center [368, 428] width 600 height 19
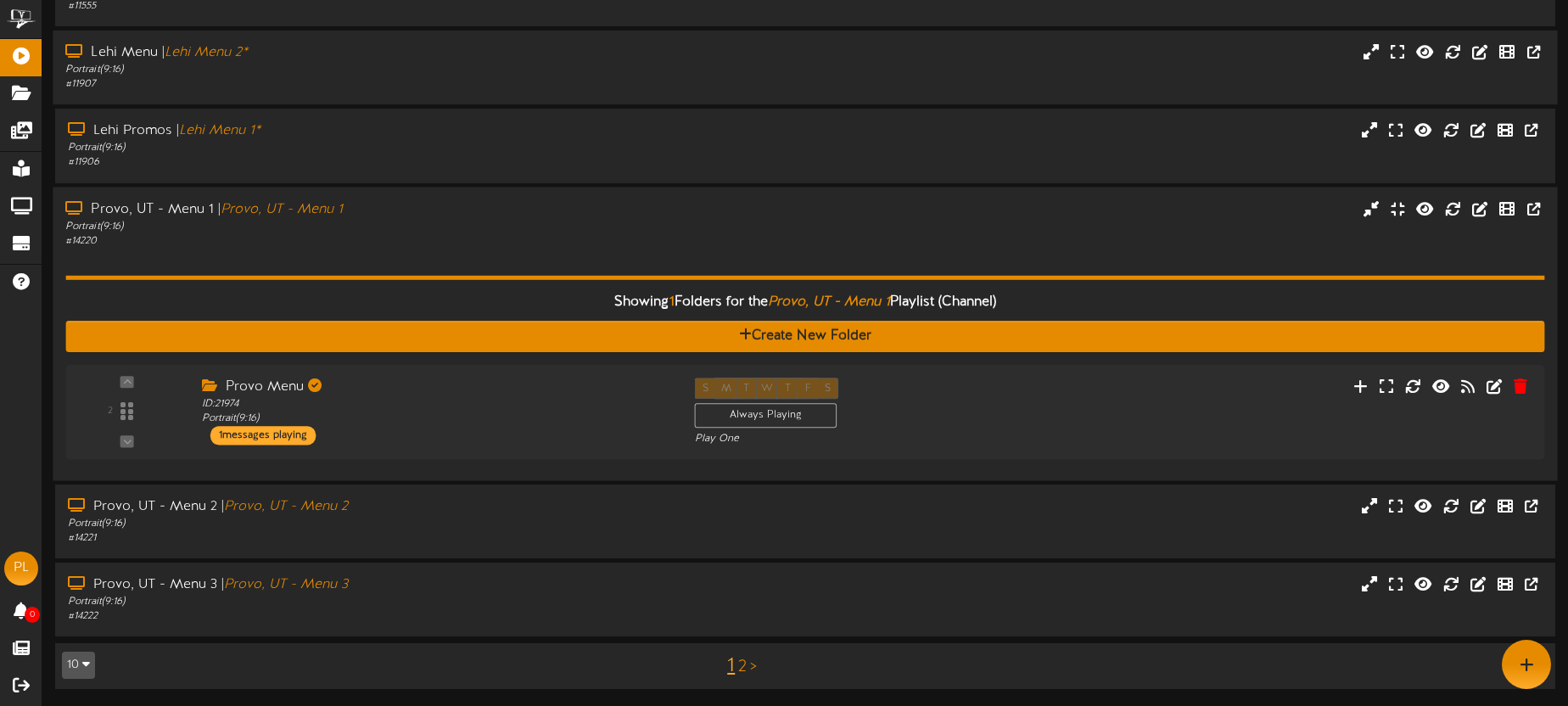
click at [443, 257] on div "Showing 1 Folders for the Provo, UT - Menu 1 Playlist (Channel) Create New Fold…" at bounding box center [805, 357] width 1479 height 220
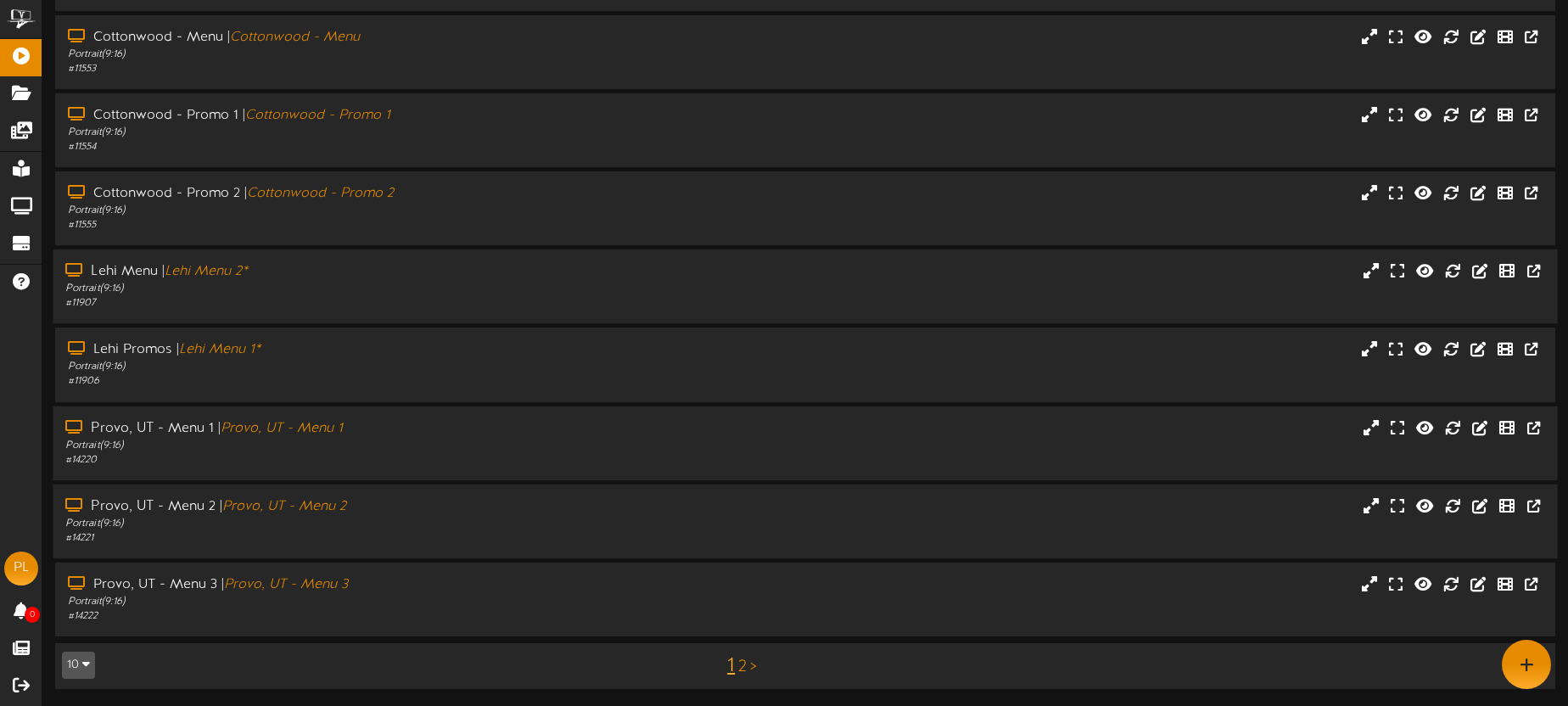
click at [470, 501] on div "Provo, UT - Menu 2 | Provo, UT - Menu 2" at bounding box center [367, 507] width 602 height 19
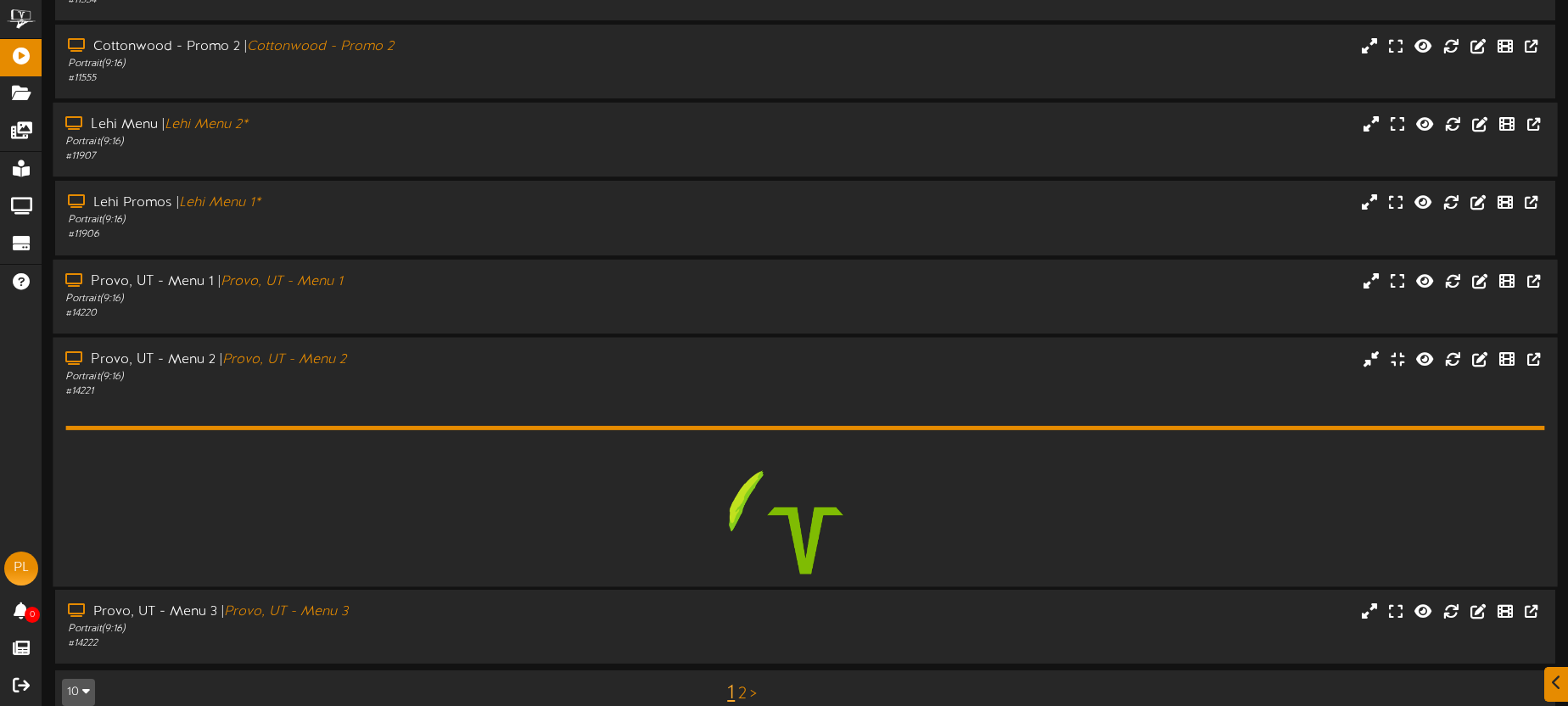
scroll to position [510, 0]
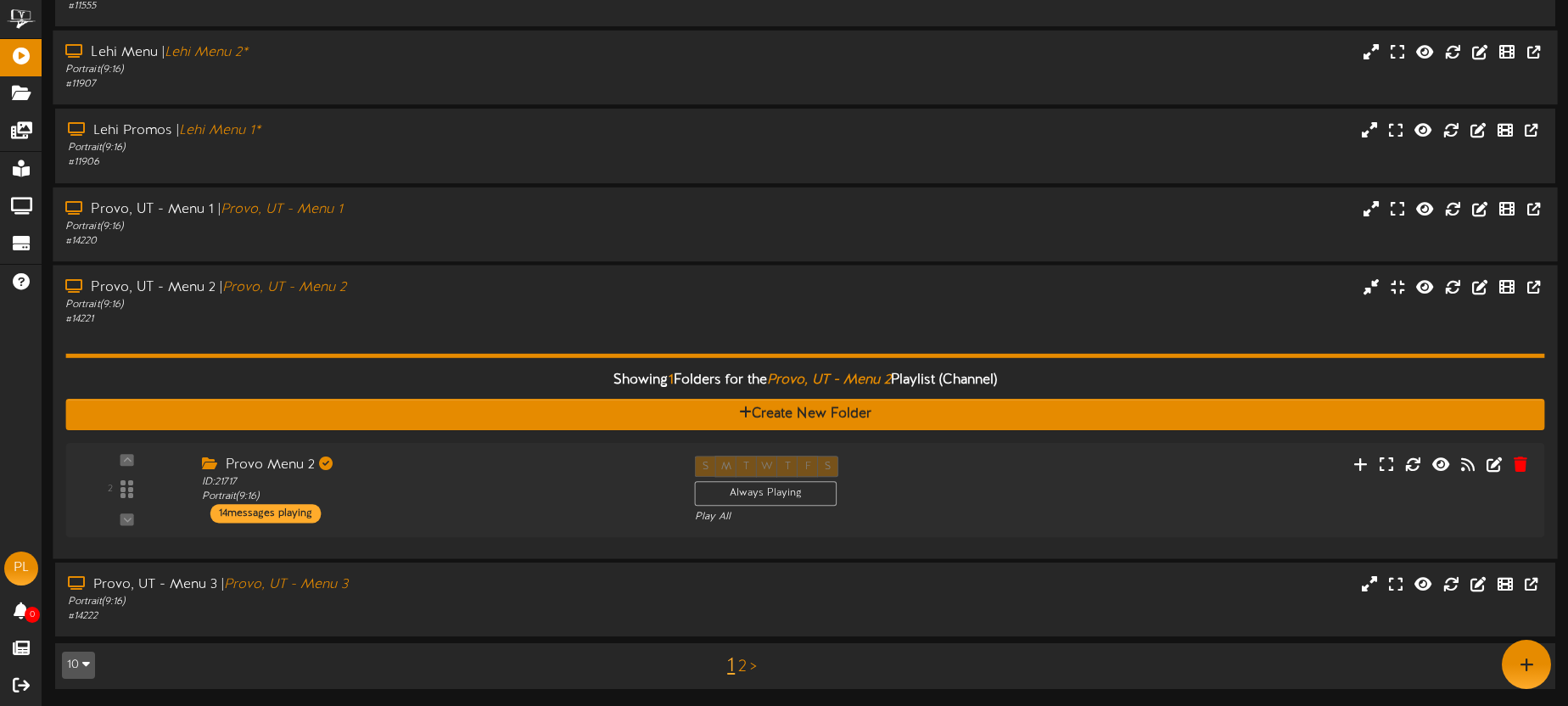
click at [431, 321] on div "# 14221" at bounding box center [367, 318] width 602 height 15
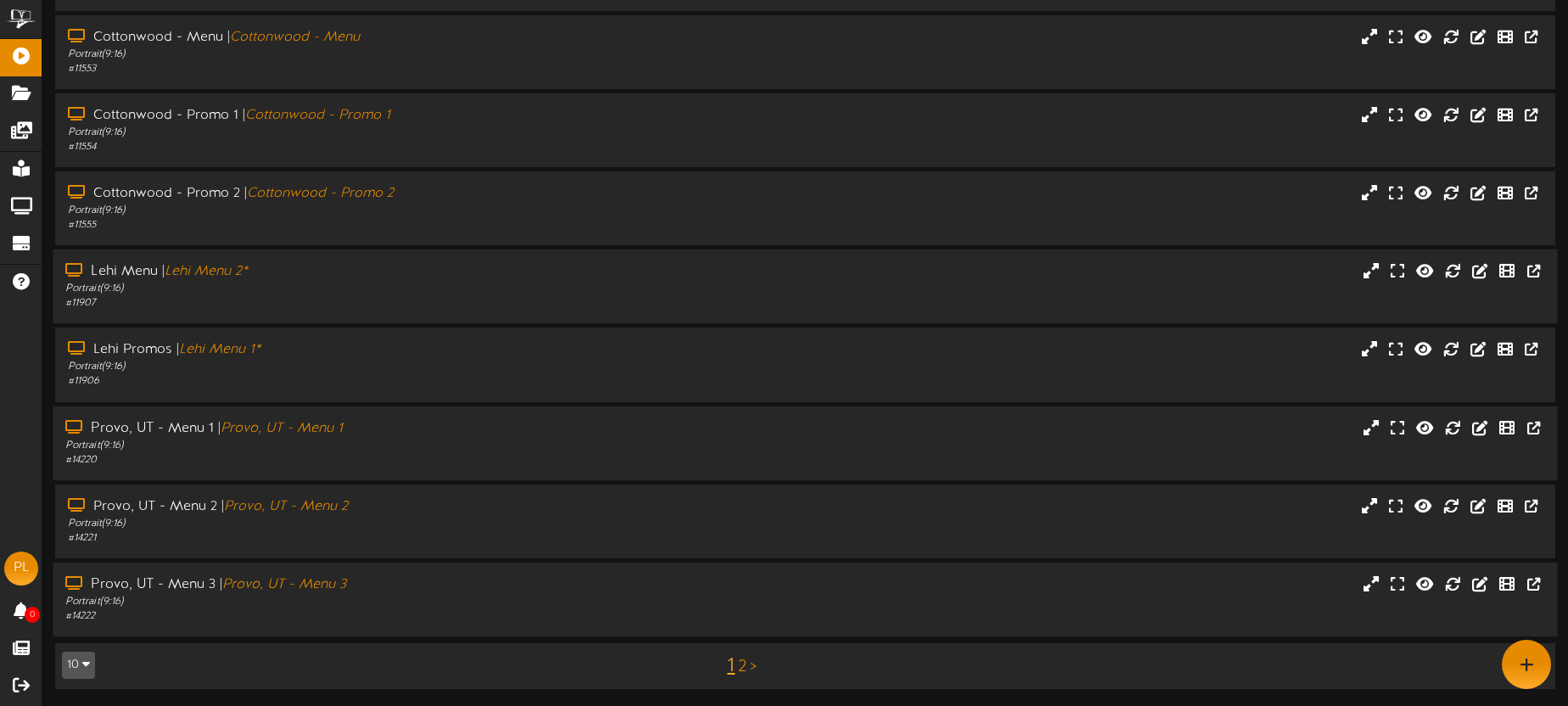
drag, startPoint x: 475, startPoint y: 602, endPoint x: 488, endPoint y: 529, distance: 74.1
click at [475, 602] on div "Portrait ( 9:16 )" at bounding box center [367, 602] width 602 height 15
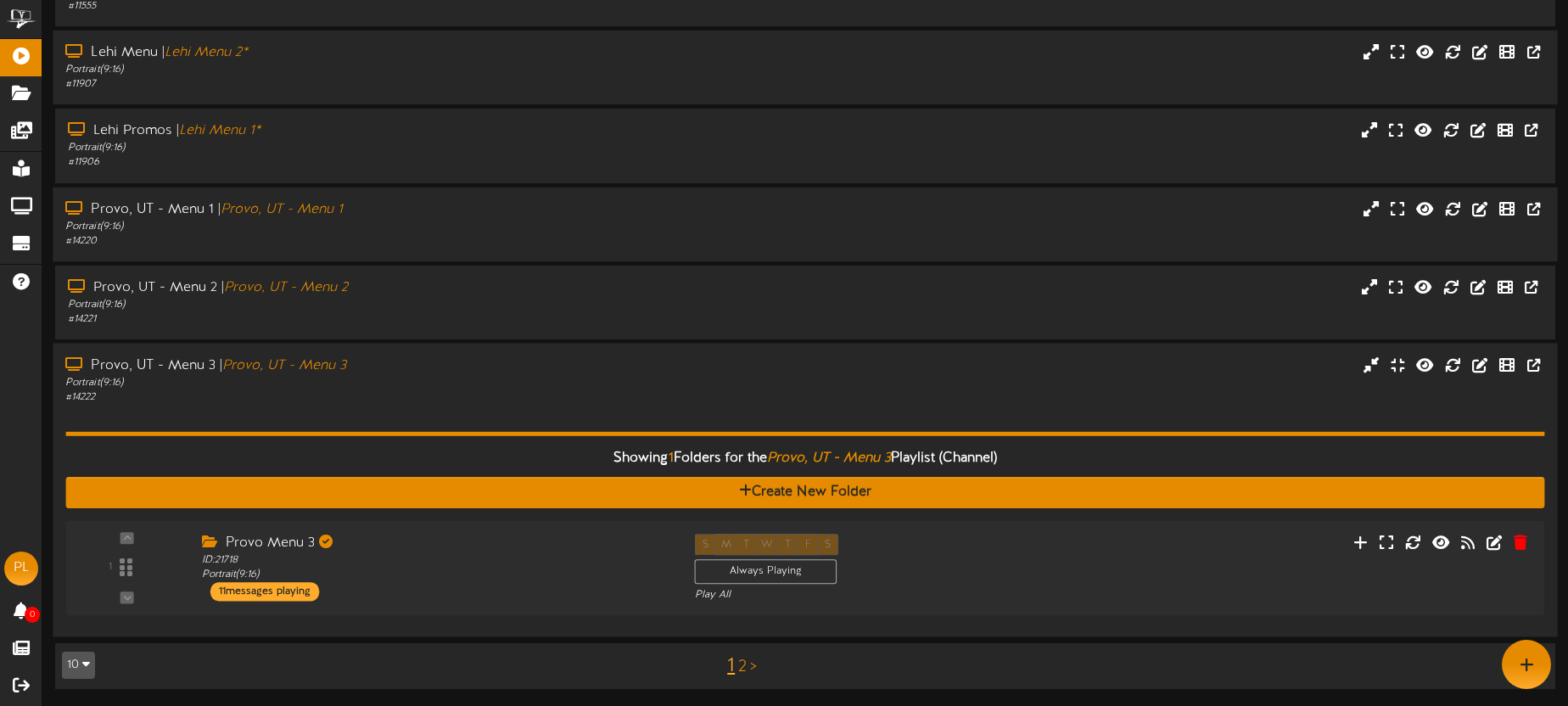
click at [469, 396] on div "# 14222" at bounding box center [367, 397] width 602 height 15
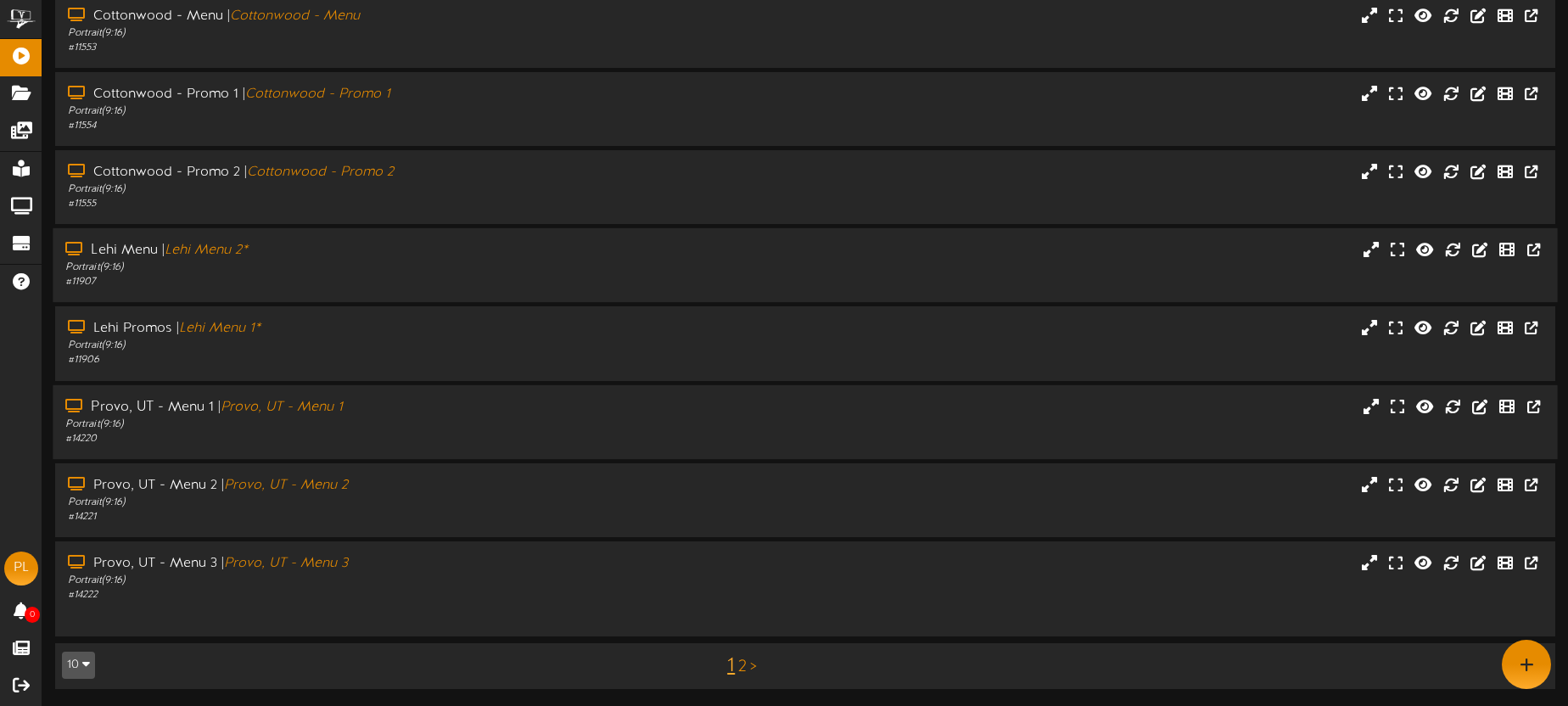
scroll to position [243, 0]
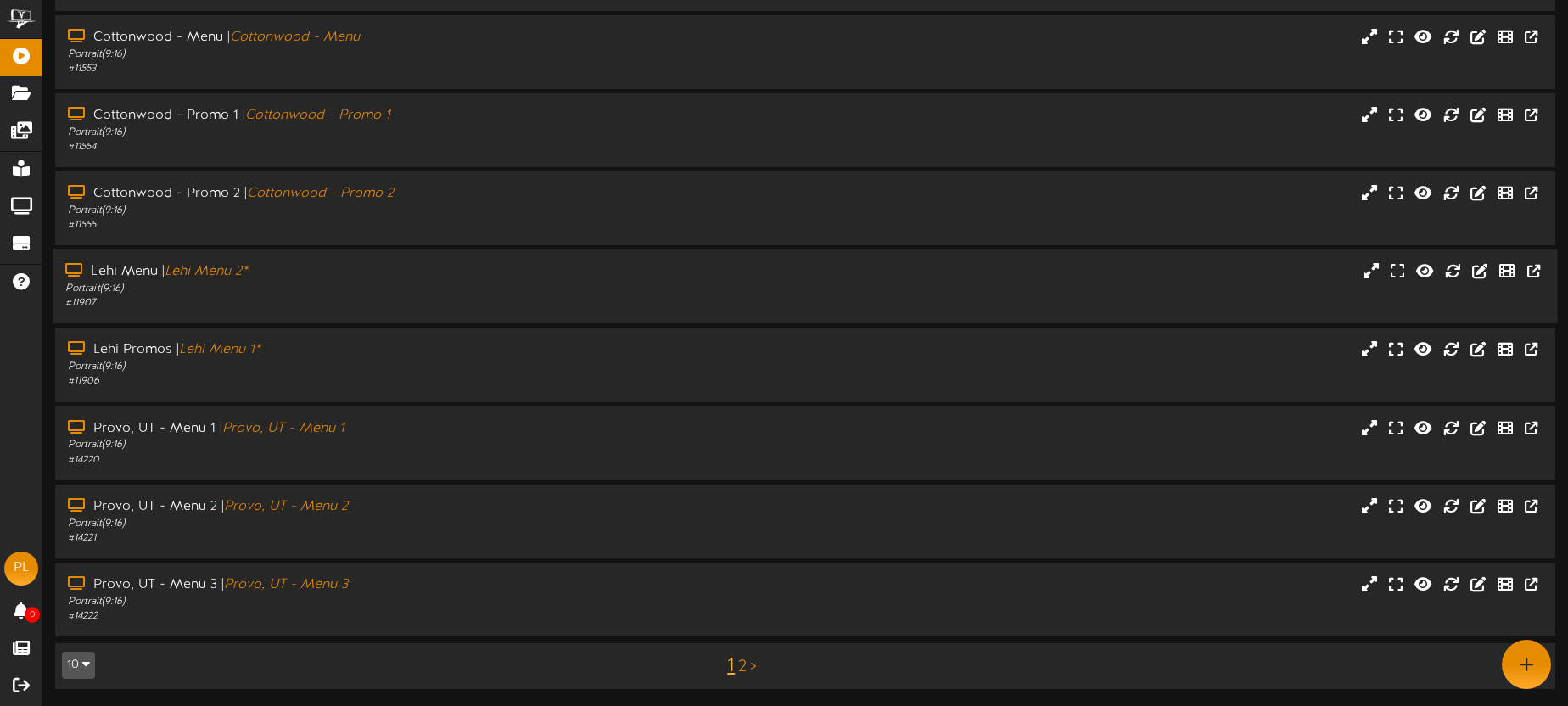
click at [741, 668] on link "2" at bounding box center [742, 666] width 9 height 18
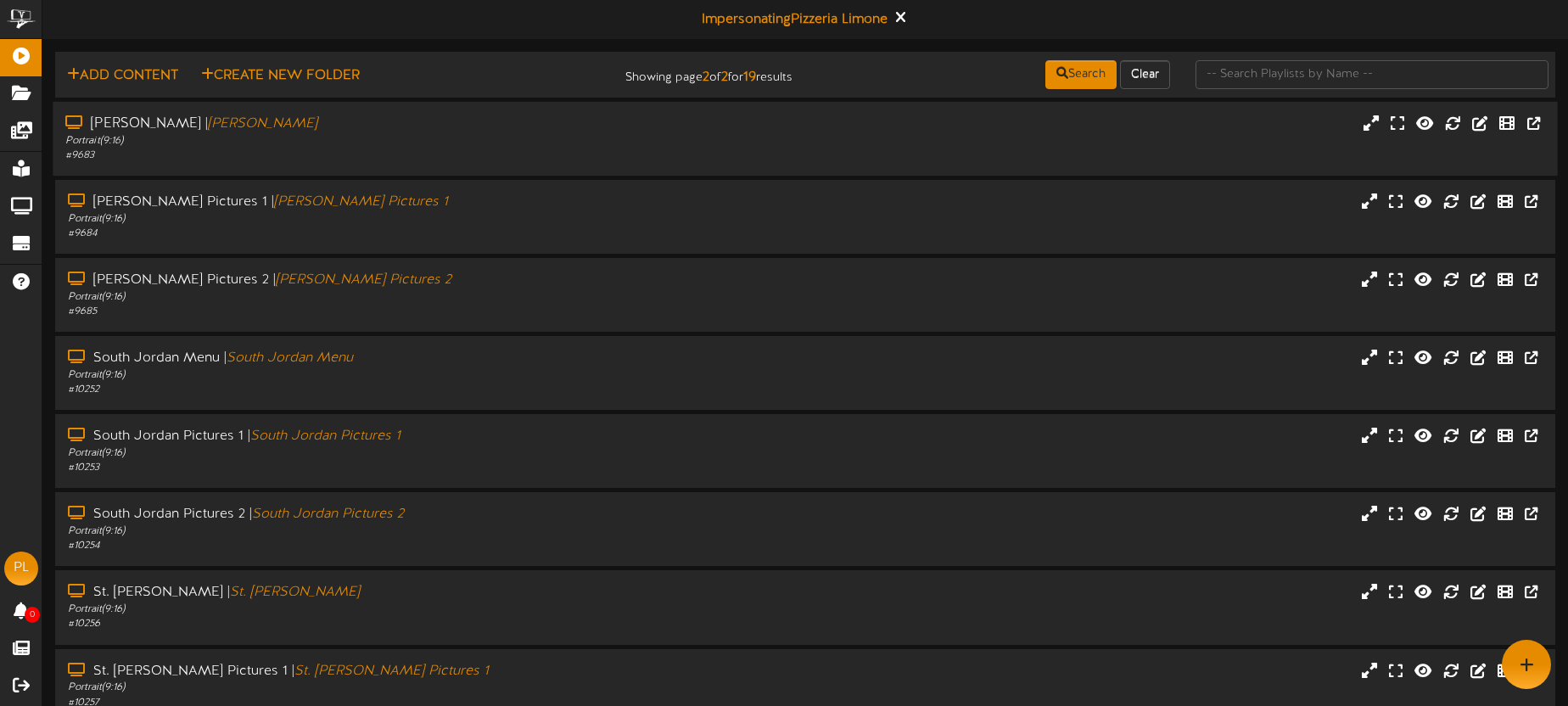
click at [415, 156] on div "# 9683" at bounding box center [367, 156] width 602 height 15
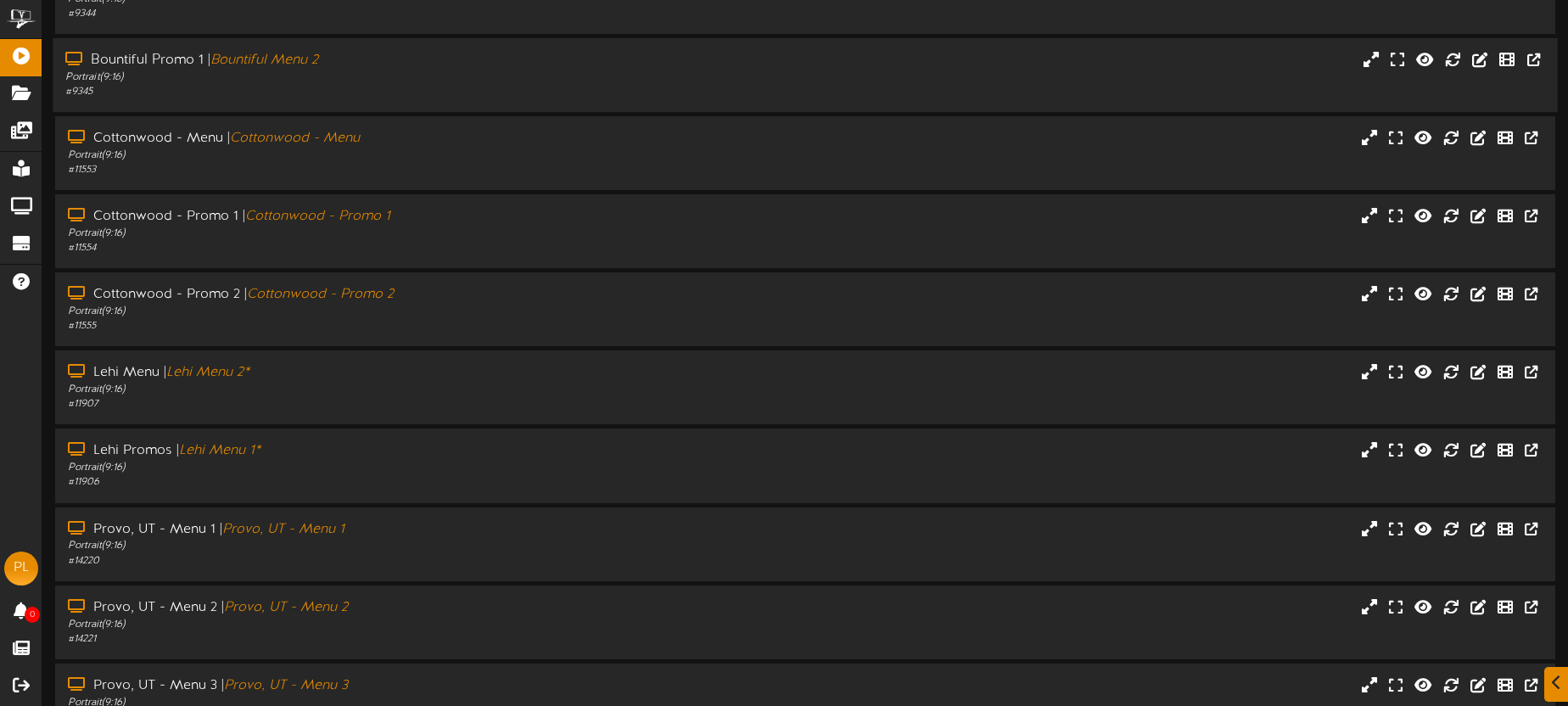
scroll to position [243, 0]
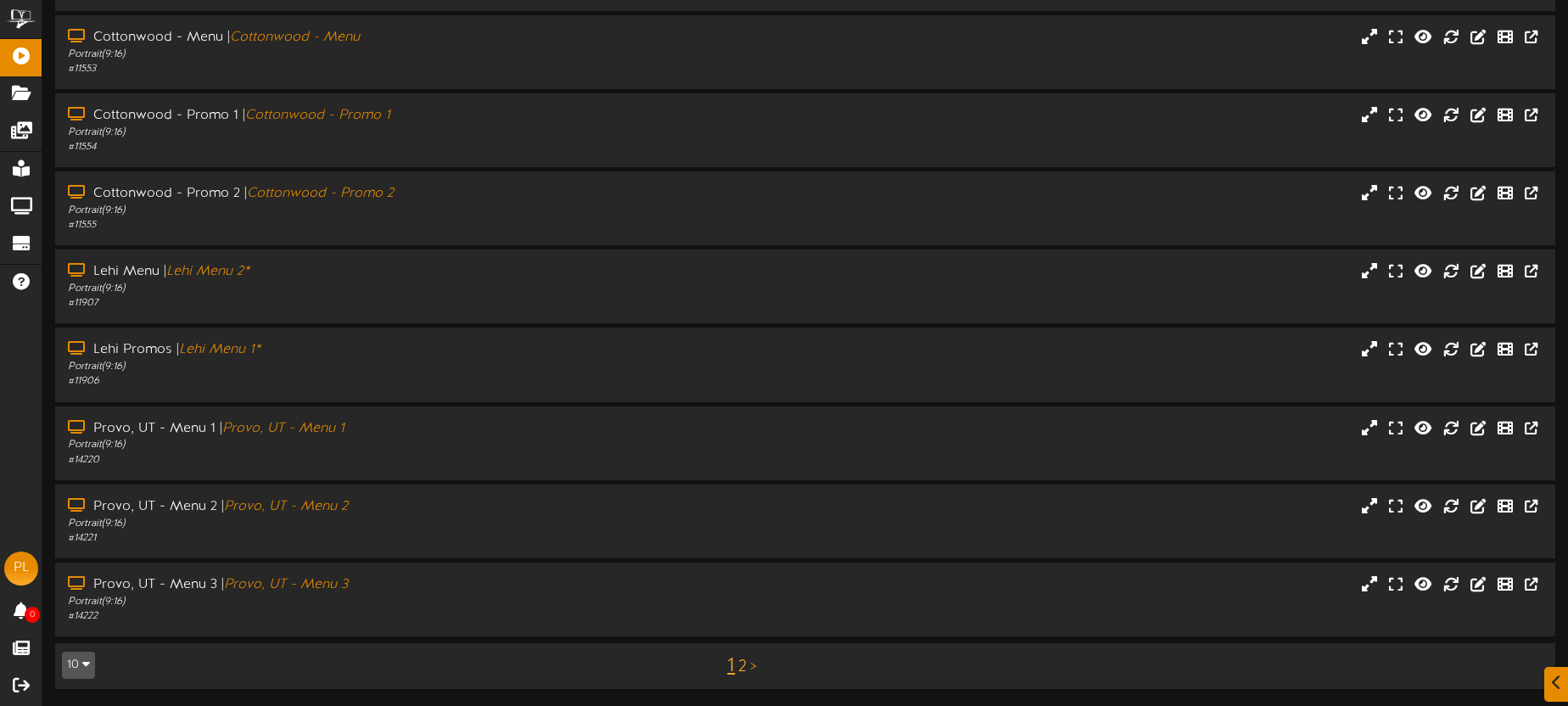
click at [741, 669] on link "2" at bounding box center [742, 666] width 9 height 18
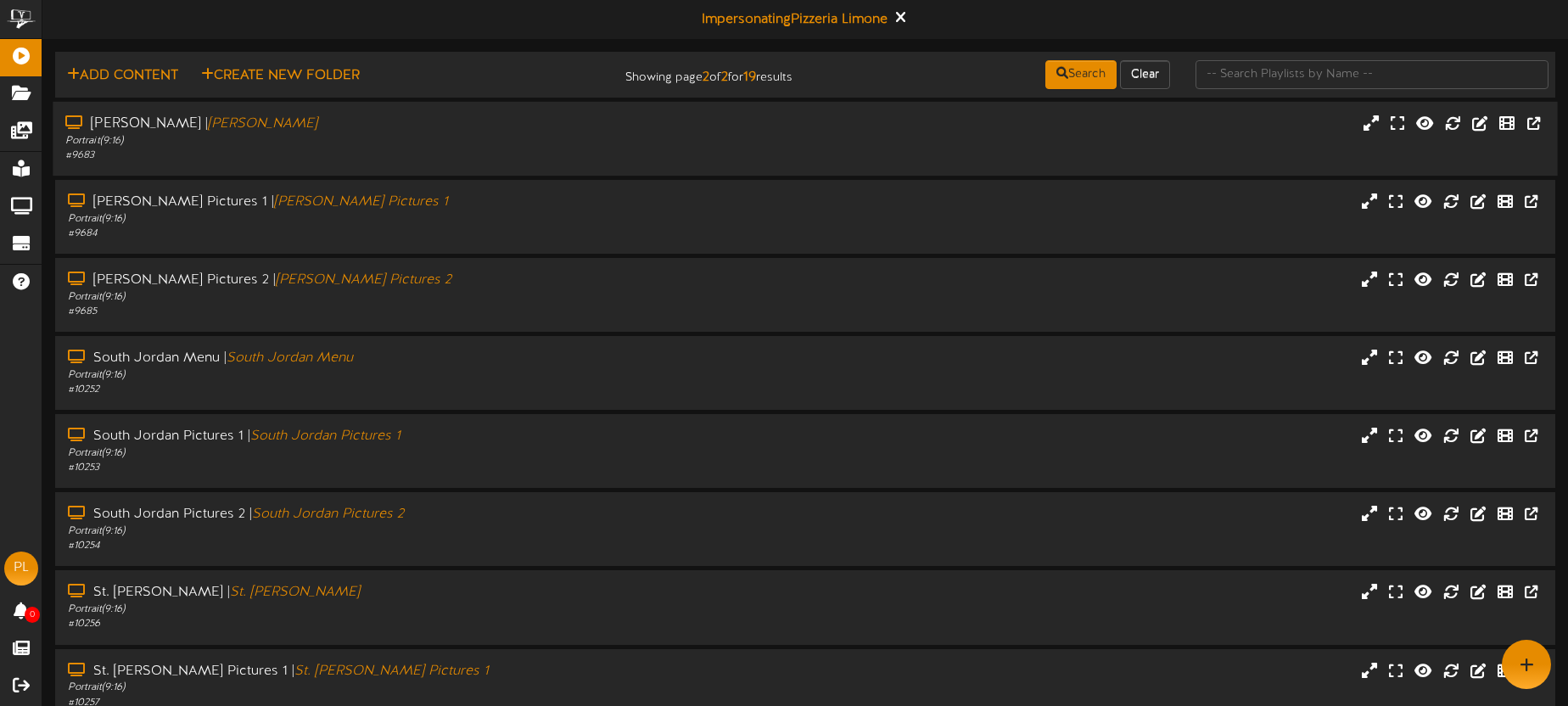
drag, startPoint x: 327, startPoint y: 150, endPoint x: 341, endPoint y: 151, distance: 14.0
click at [327, 151] on div "# 9683" at bounding box center [367, 156] width 602 height 15
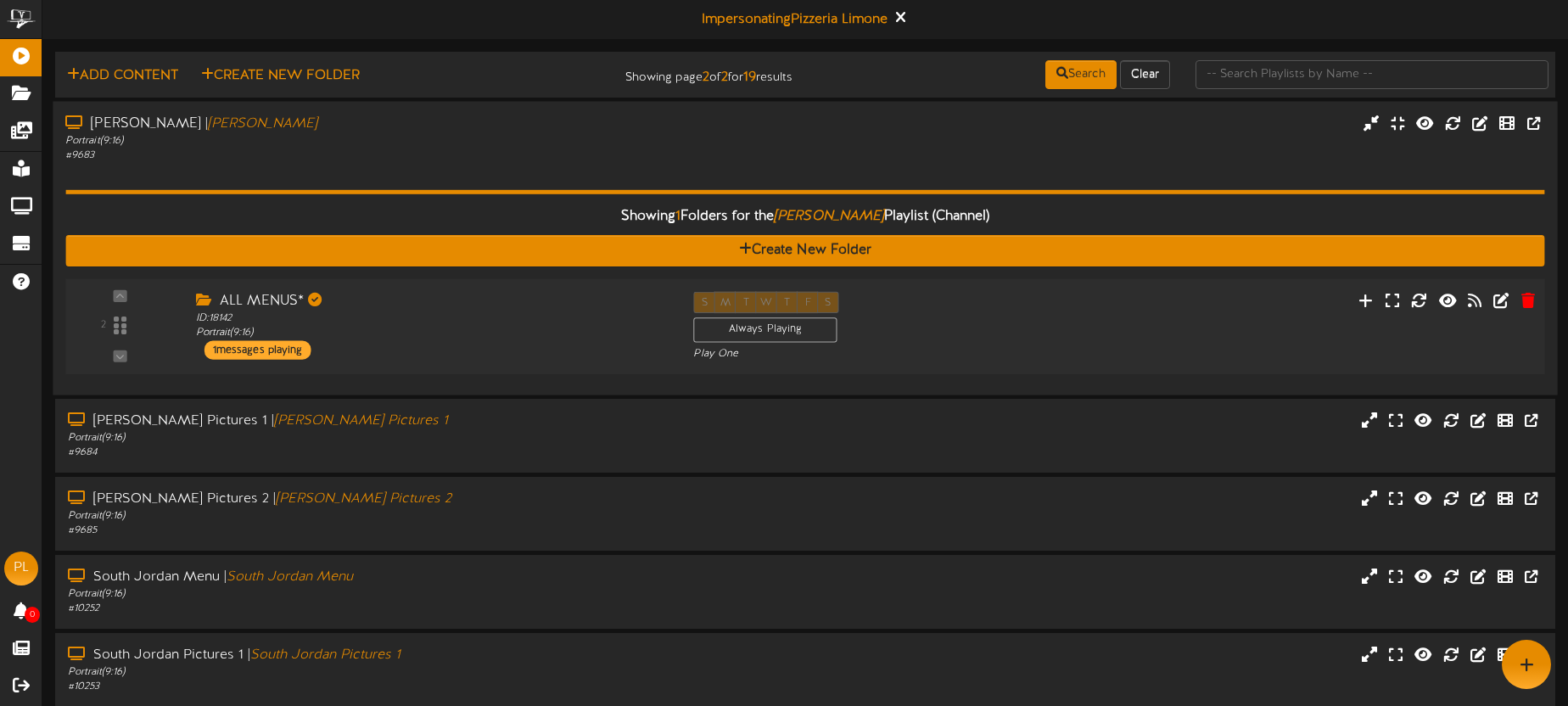
click at [501, 309] on div "ALL MENUS*" at bounding box center [432, 301] width 472 height 19
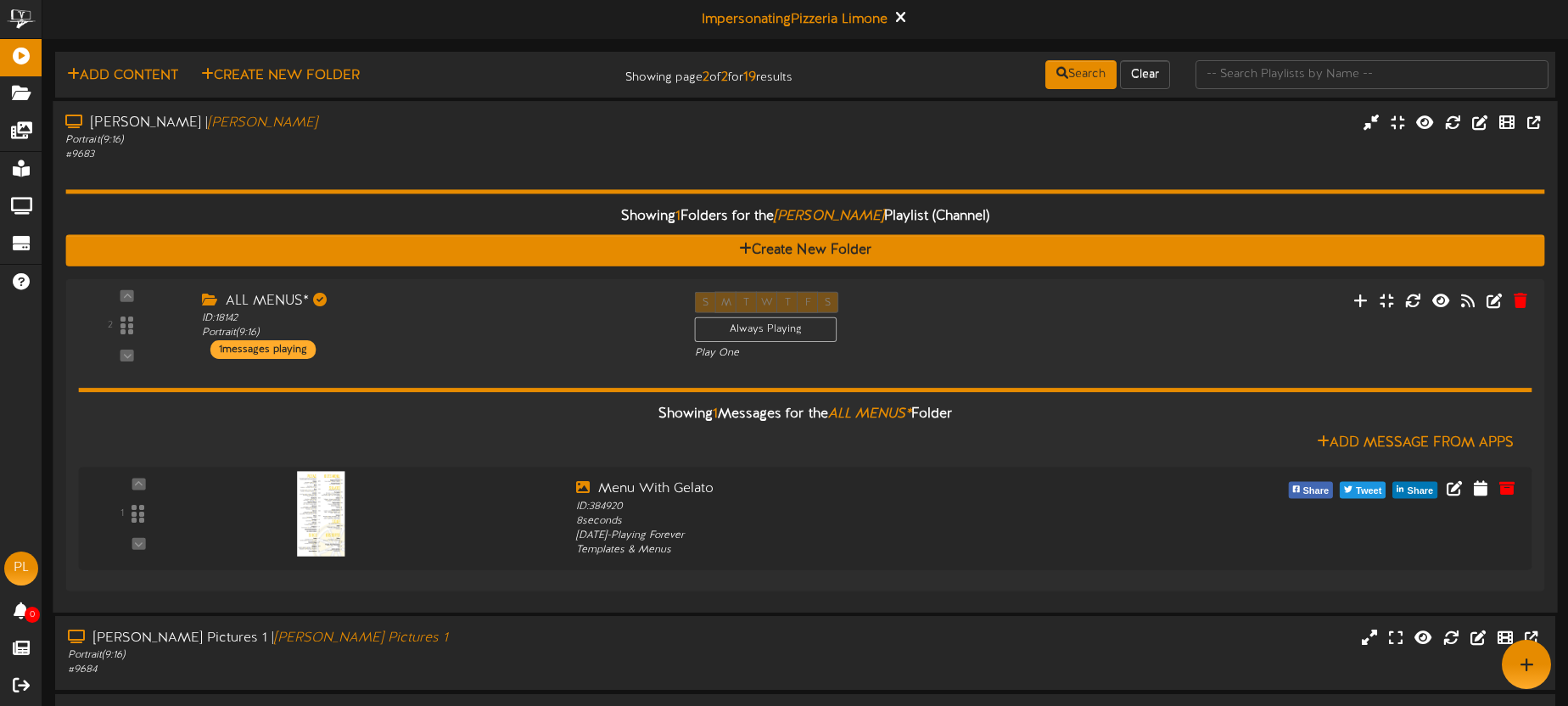
click at [423, 134] on div "Portrait ( 9:16 )" at bounding box center [367, 140] width 602 height 15
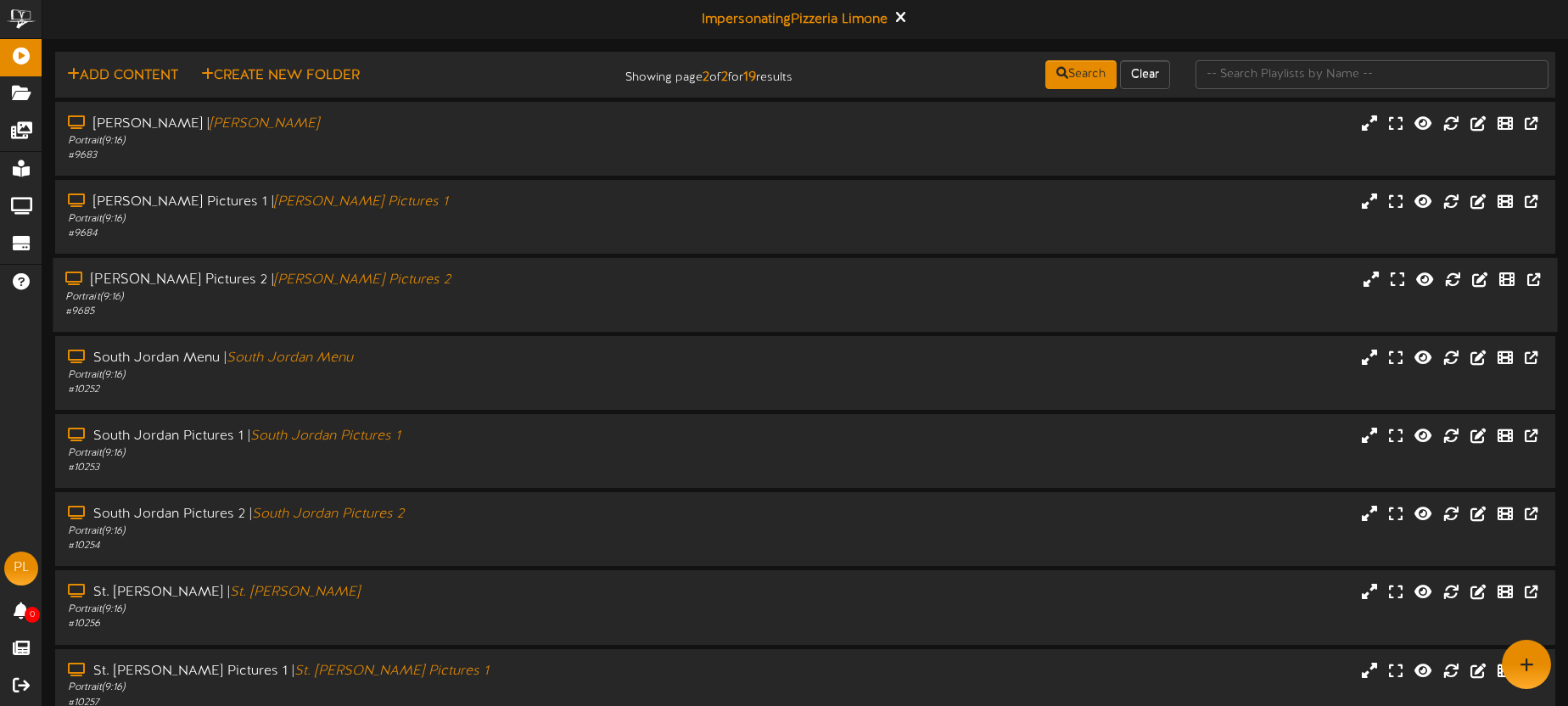
drag, startPoint x: 436, startPoint y: 282, endPoint x: 438, endPoint y: 259, distance: 23.1
click at [436, 282] on div "[PERSON_NAME] Pictures 2 | [PERSON_NAME] Pictures 2" at bounding box center [367, 280] width 602 height 19
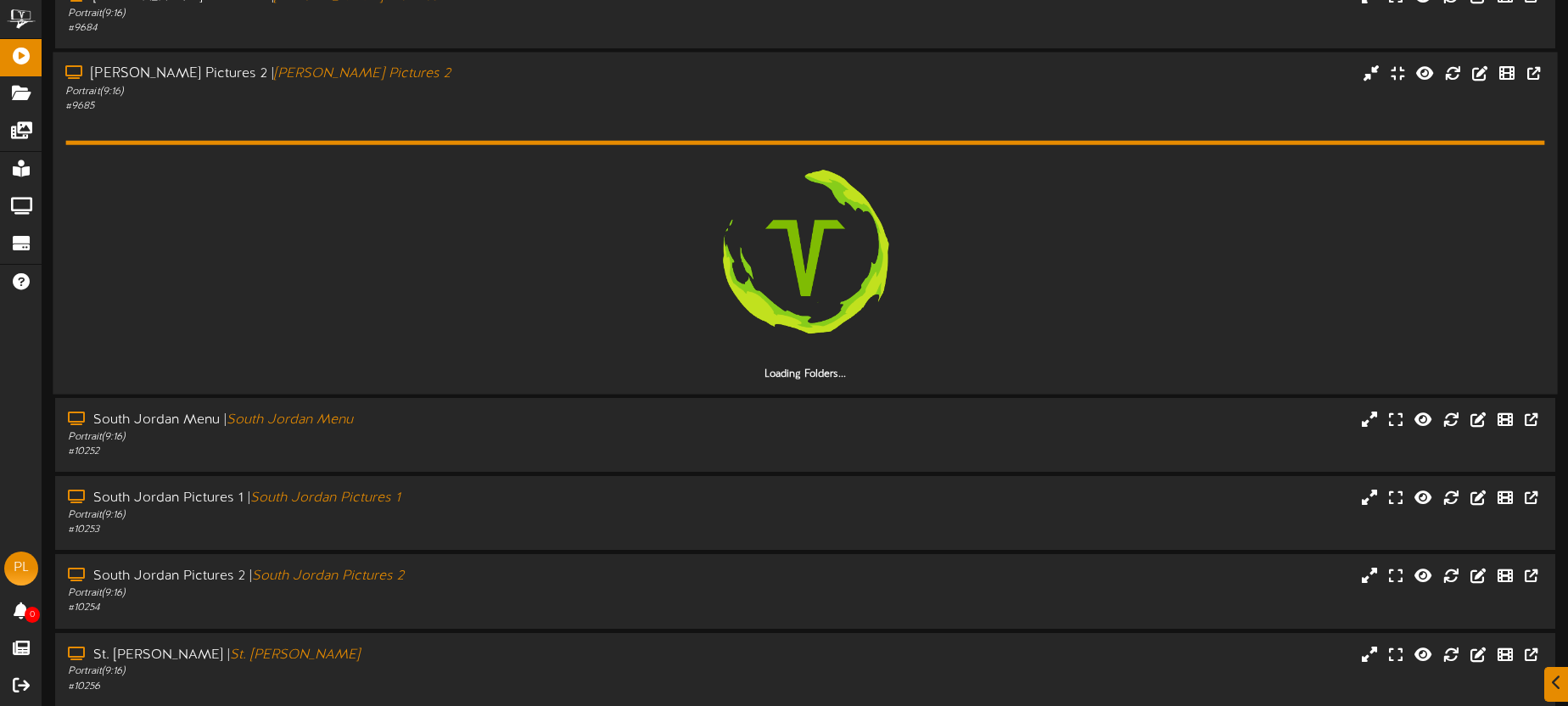
scroll to position [211, 0]
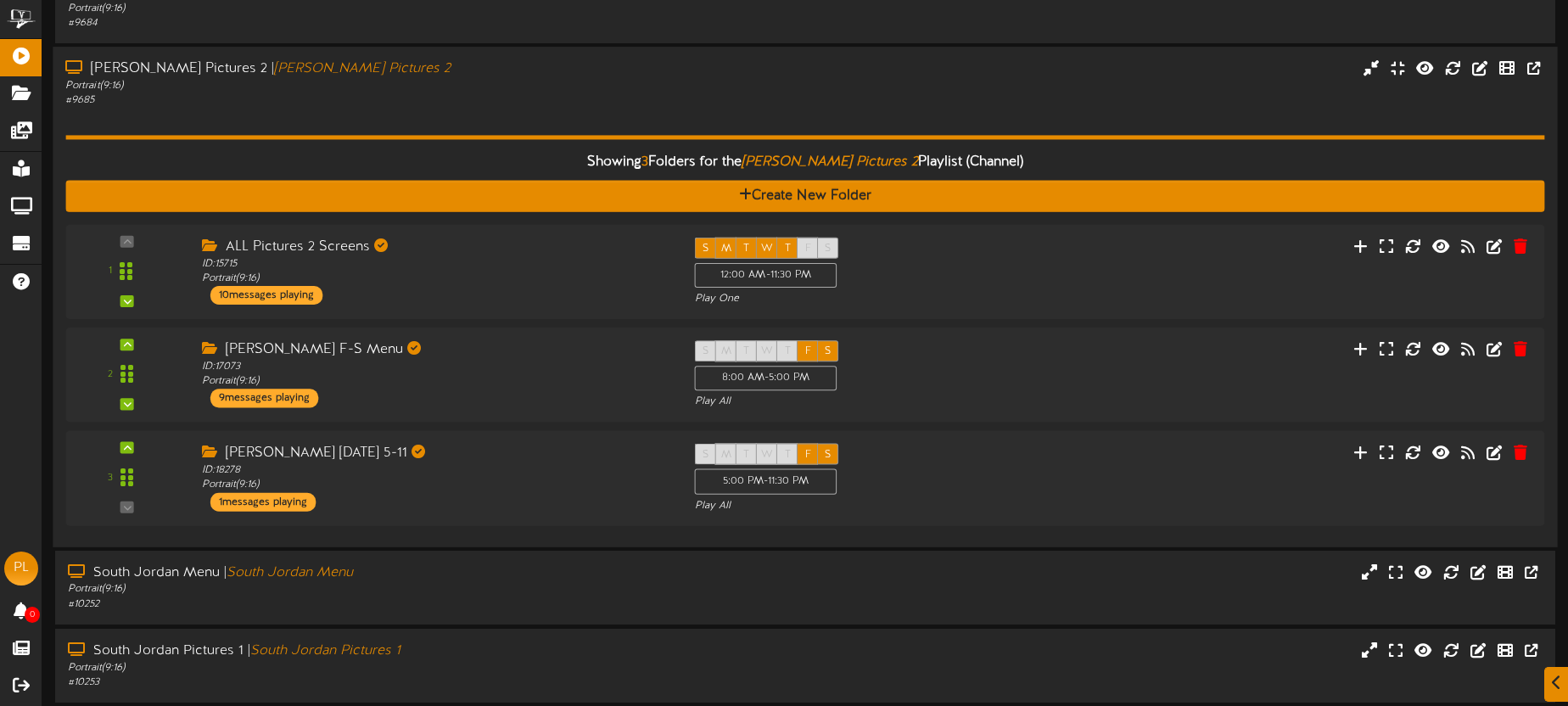
click at [426, 98] on div "# 9685" at bounding box center [367, 101] width 602 height 15
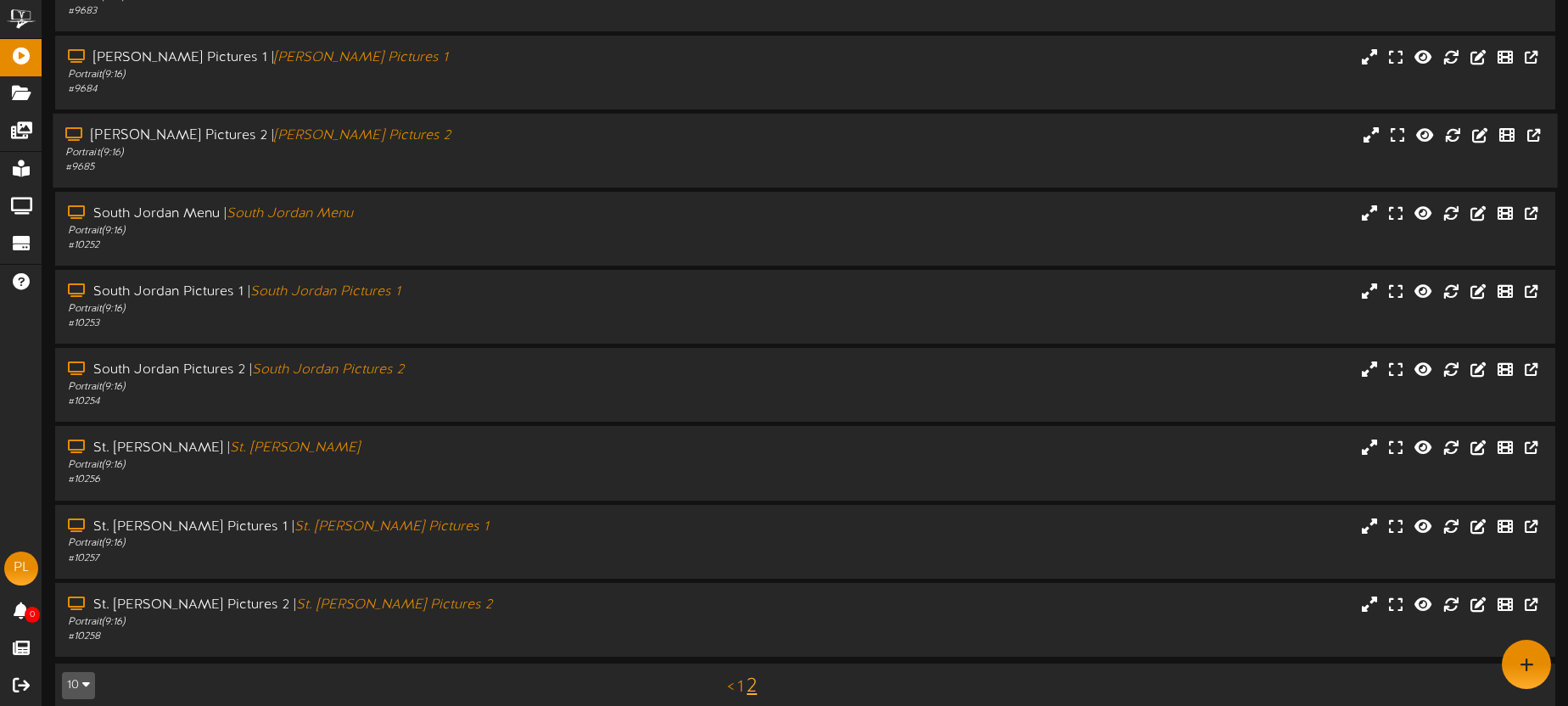
scroll to position [142, 0]
click at [446, 90] on div "# 9684" at bounding box center [367, 91] width 602 height 15
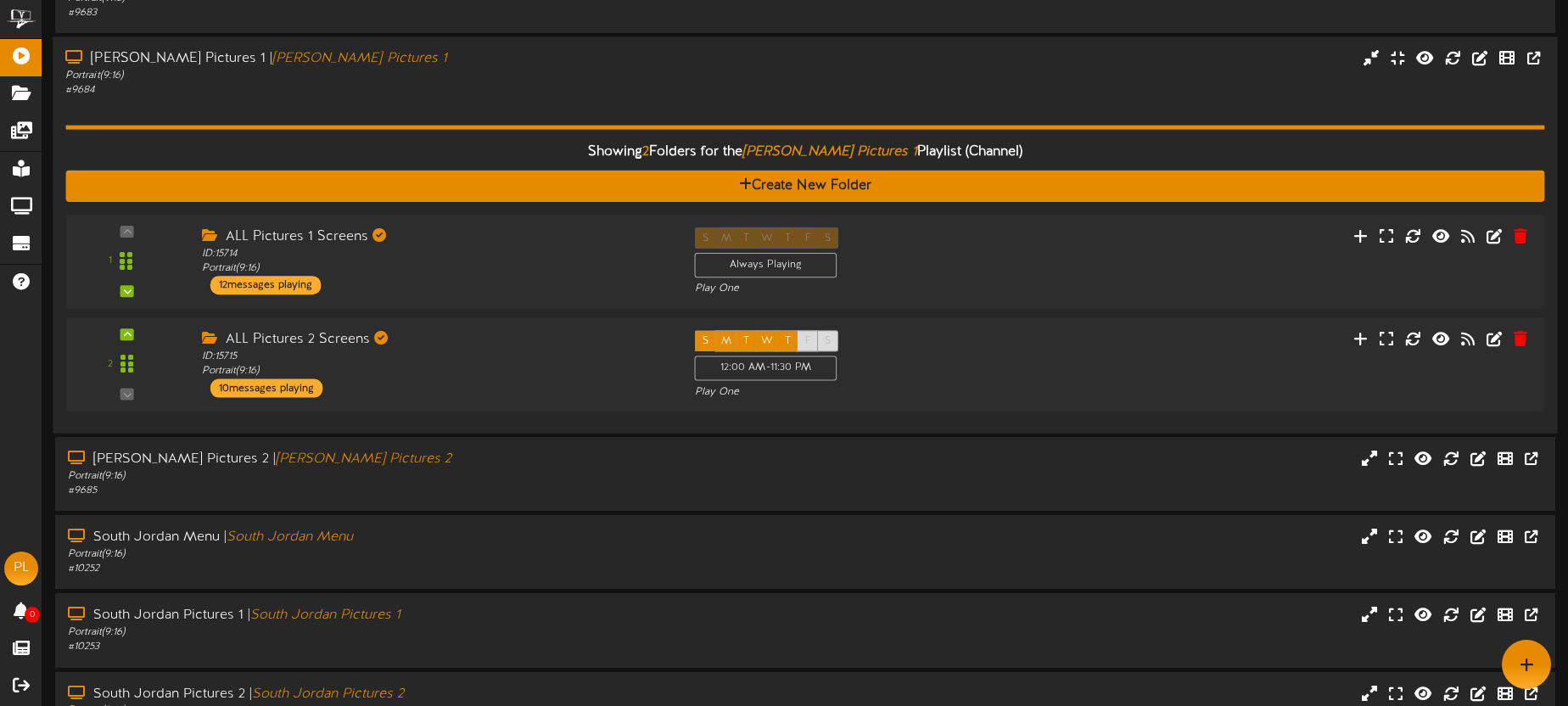
click at [474, 117] on div "Showing 2 Folders for the [PERSON_NAME] Pictures 1 Playlist (Channel) Create Ne…" at bounding box center [805, 258] width 1479 height 322
